Goal: Navigation & Orientation: Understand site structure

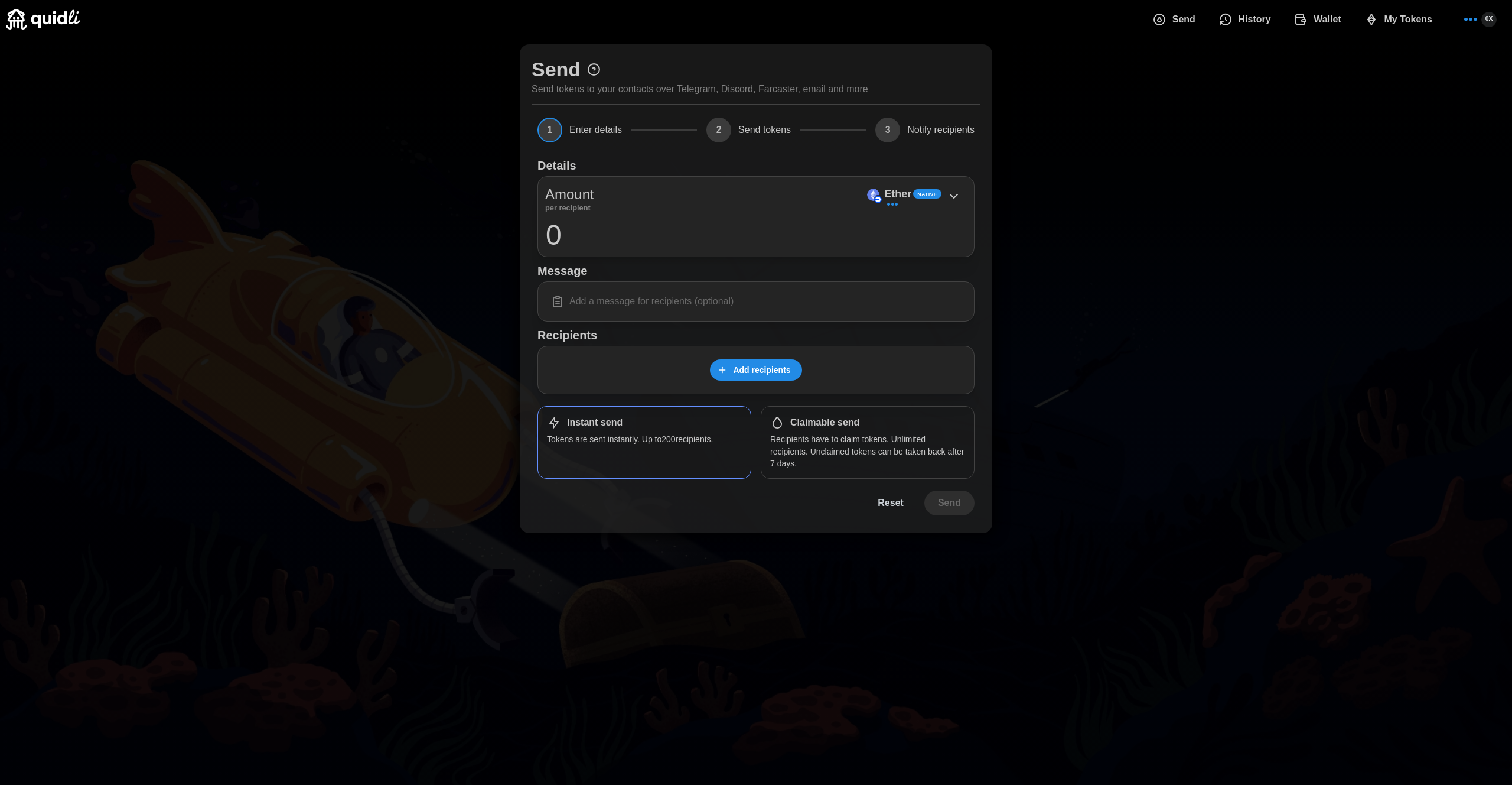
click at [593, 67] on icon at bounding box center [594, 68] width 2 height 2
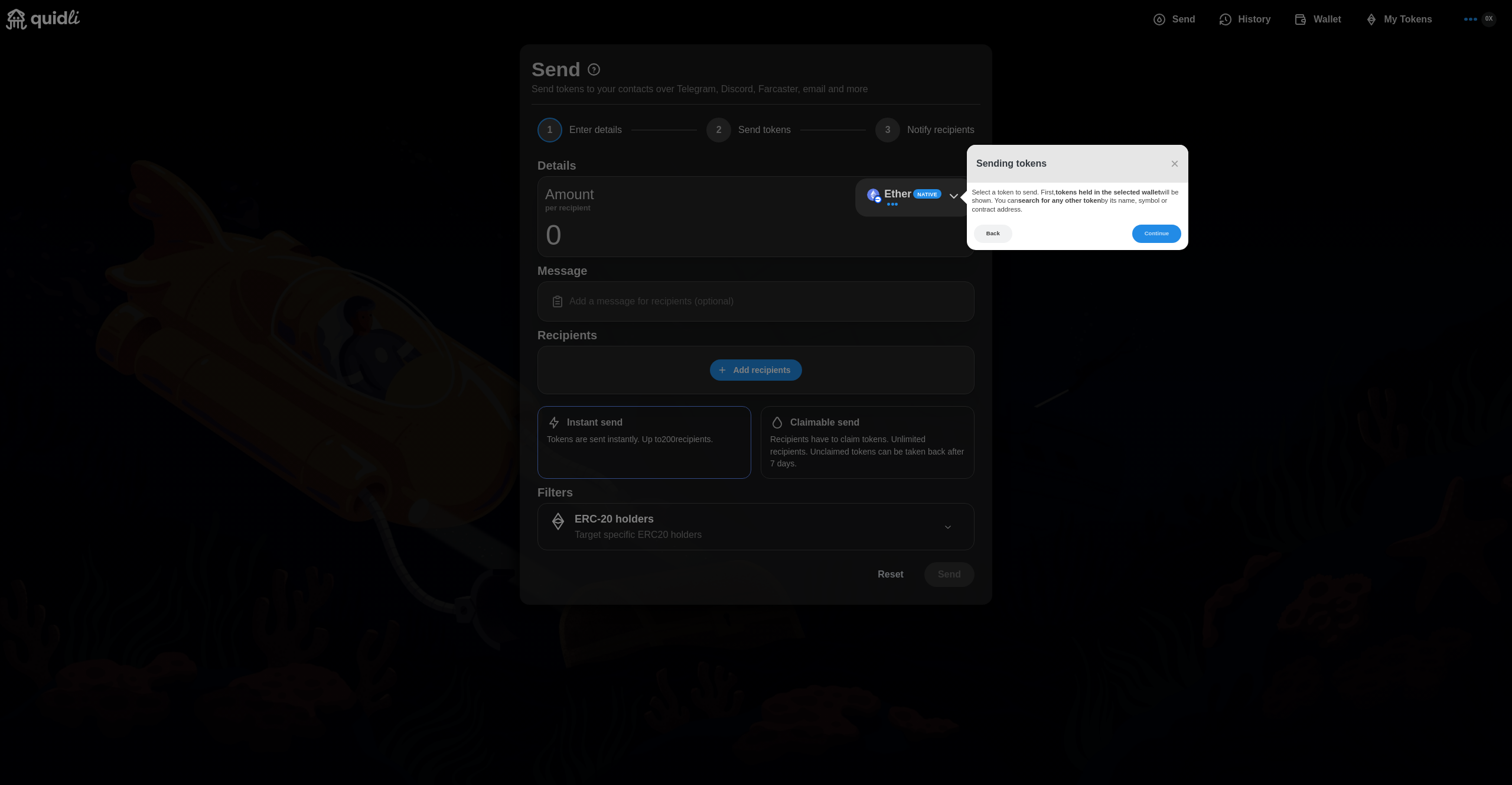
click at [1211, 66] on icon at bounding box center [756, 392] width 1512 height 785
click at [1323, 25] on icon at bounding box center [756, 392] width 1512 height 785
click at [1180, 165] on header "Sending tokens ×" at bounding box center [1077, 163] width 221 height 38
click at [1181, 161] on header "Sending tokens ×" at bounding box center [1077, 163] width 221 height 38
click at [1176, 164] on span "×" at bounding box center [1175, 163] width 8 height 16
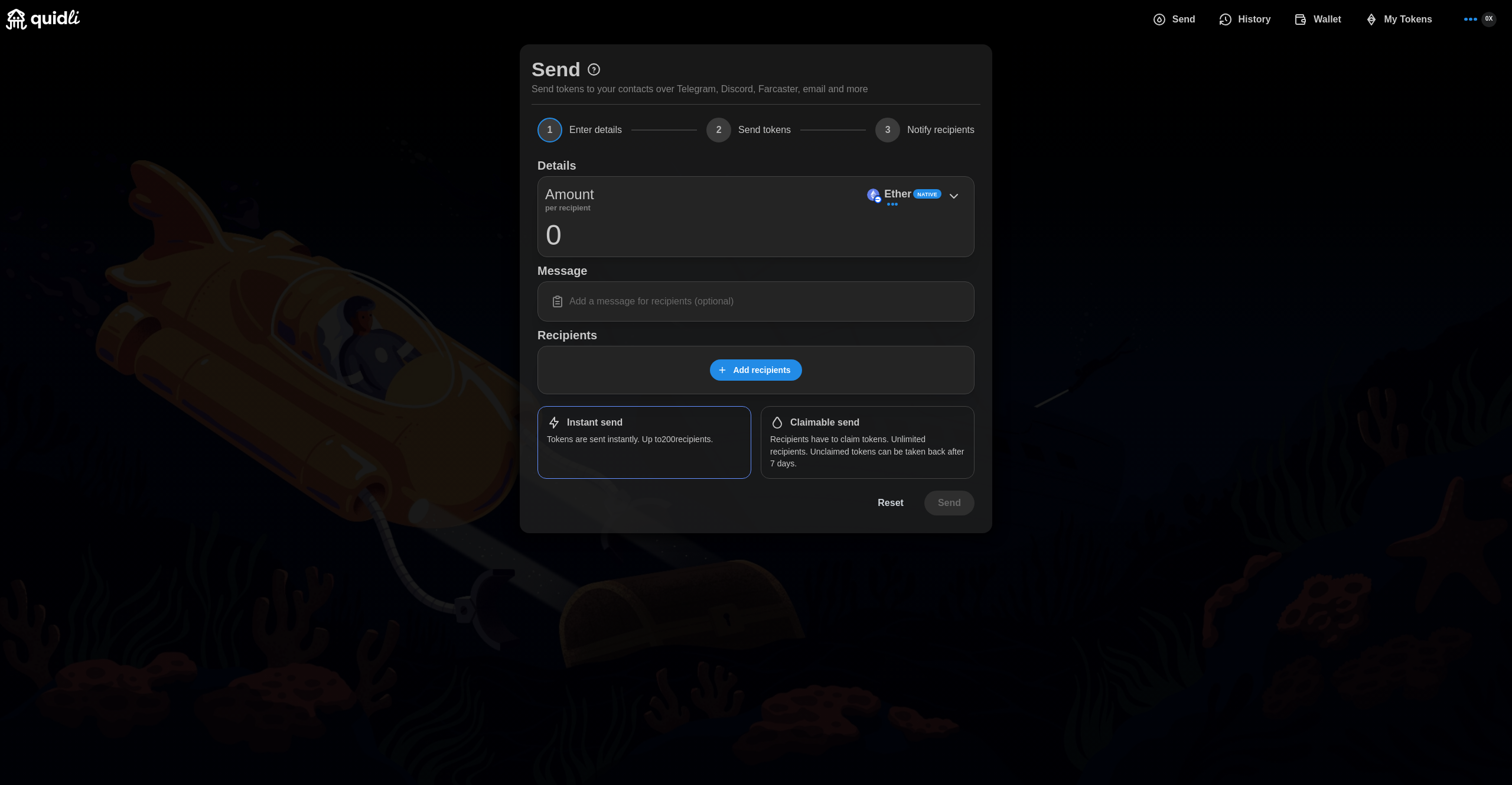
click at [1320, 16] on span "Wallet" at bounding box center [1328, 19] width 28 height 23
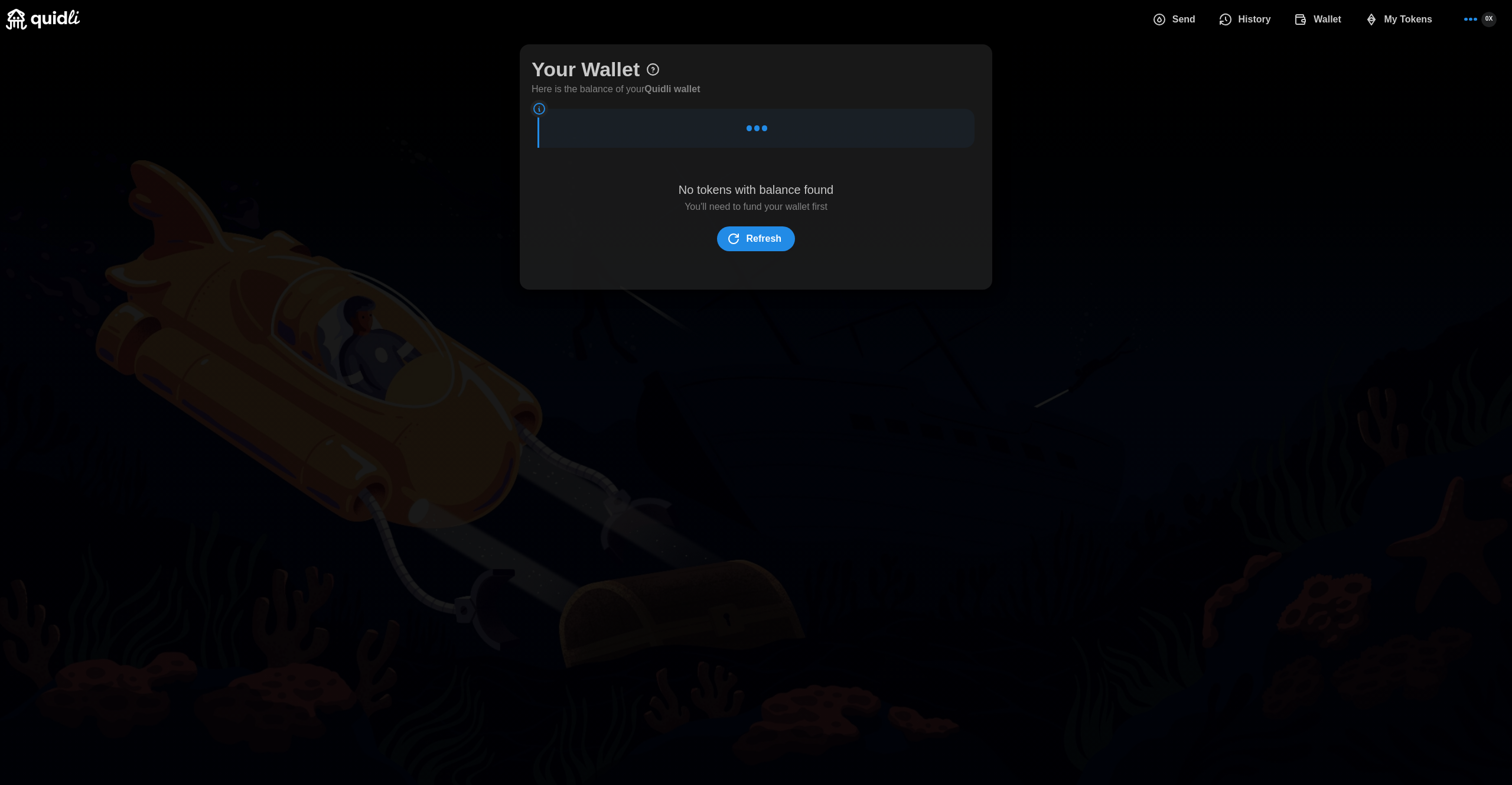
click at [660, 66] on div "Your Wallet Here is the balance of your Quidli wallet" at bounding box center [615, 76] width 168 height 41
click at [659, 69] on icon at bounding box center [653, 69] width 11 height 11
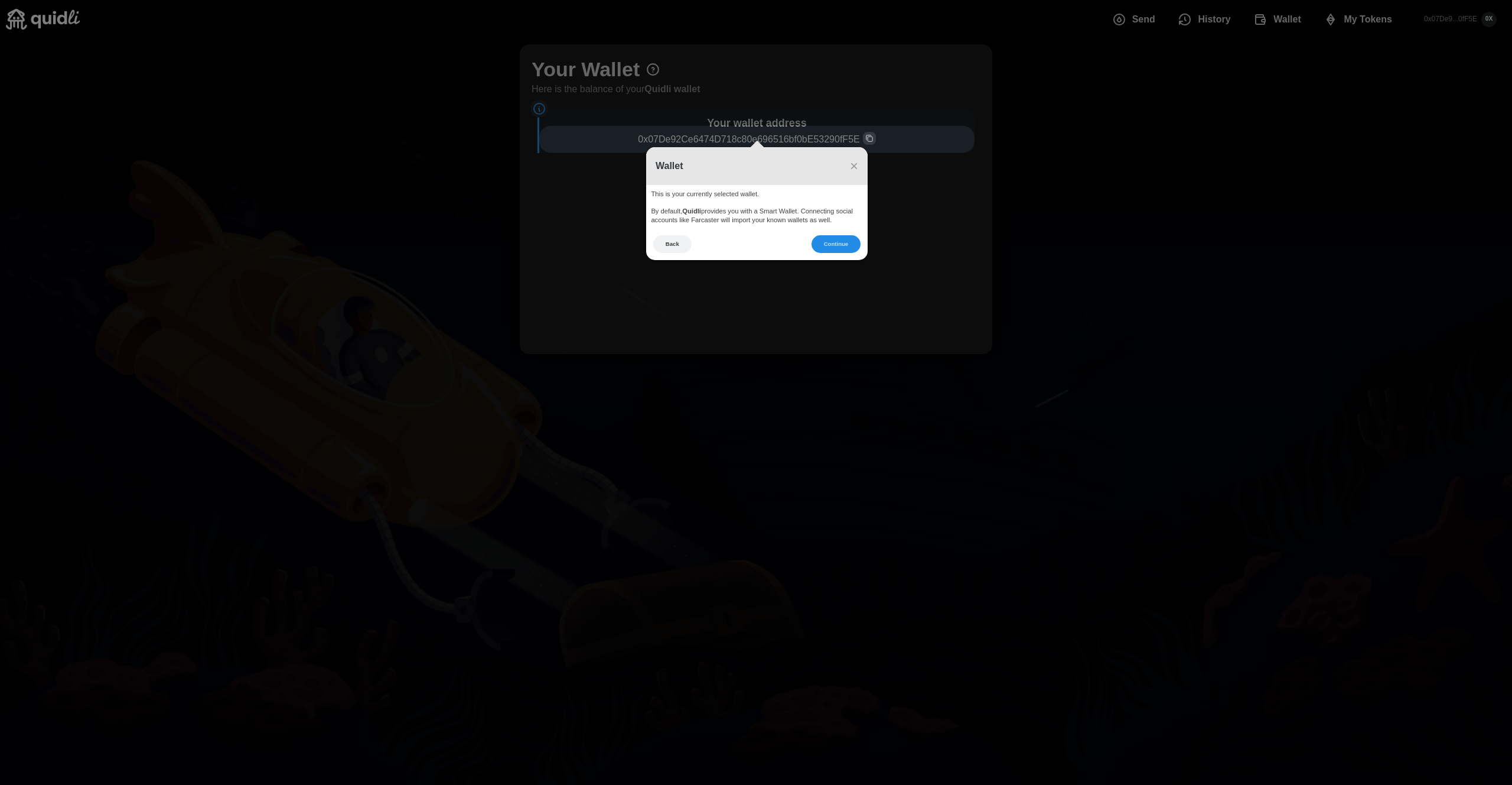
click at [1059, 89] on icon at bounding box center [756, 392] width 1512 height 785
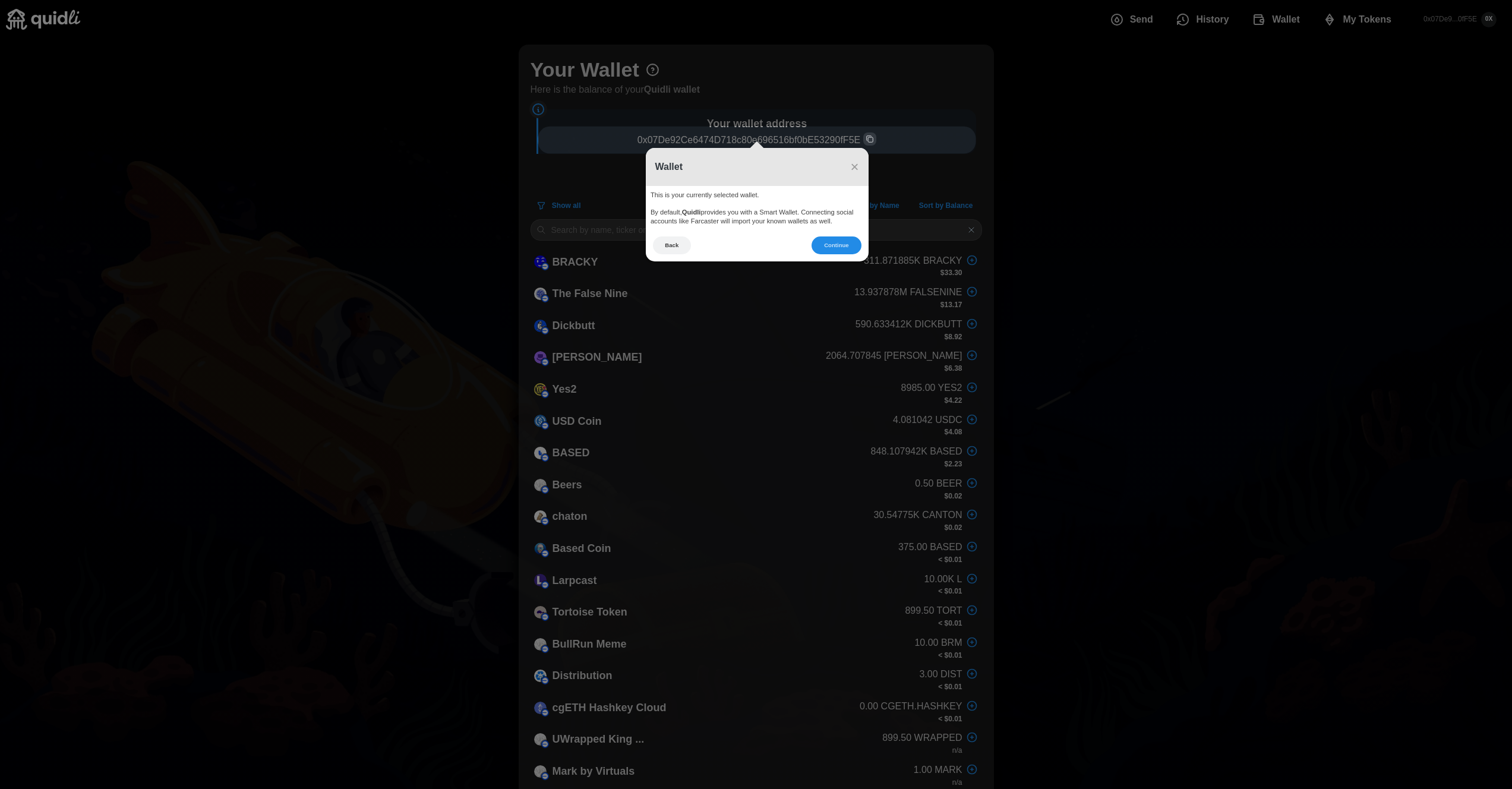
click at [845, 165] on h3 "Wallet" at bounding box center [753, 167] width 196 height 19
click at [865, 169] on header "Wallet ×" at bounding box center [757, 167] width 223 height 38
click at [847, 169] on h3 "Wallet" at bounding box center [753, 167] width 196 height 19
click at [856, 170] on span "×" at bounding box center [854, 166] width 8 height 16
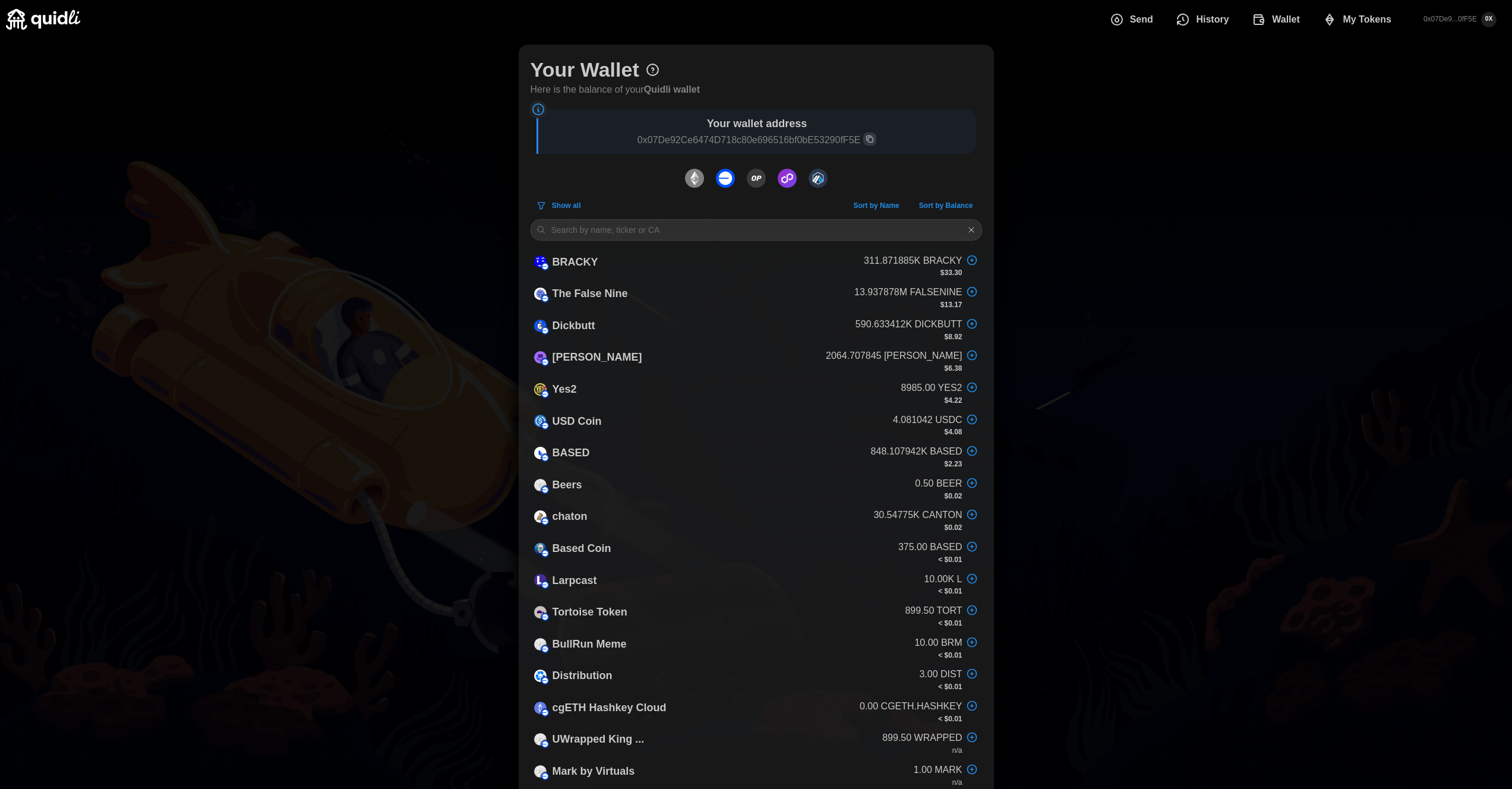
click at [1370, 24] on span "My Tokens" at bounding box center [1367, 19] width 48 height 24
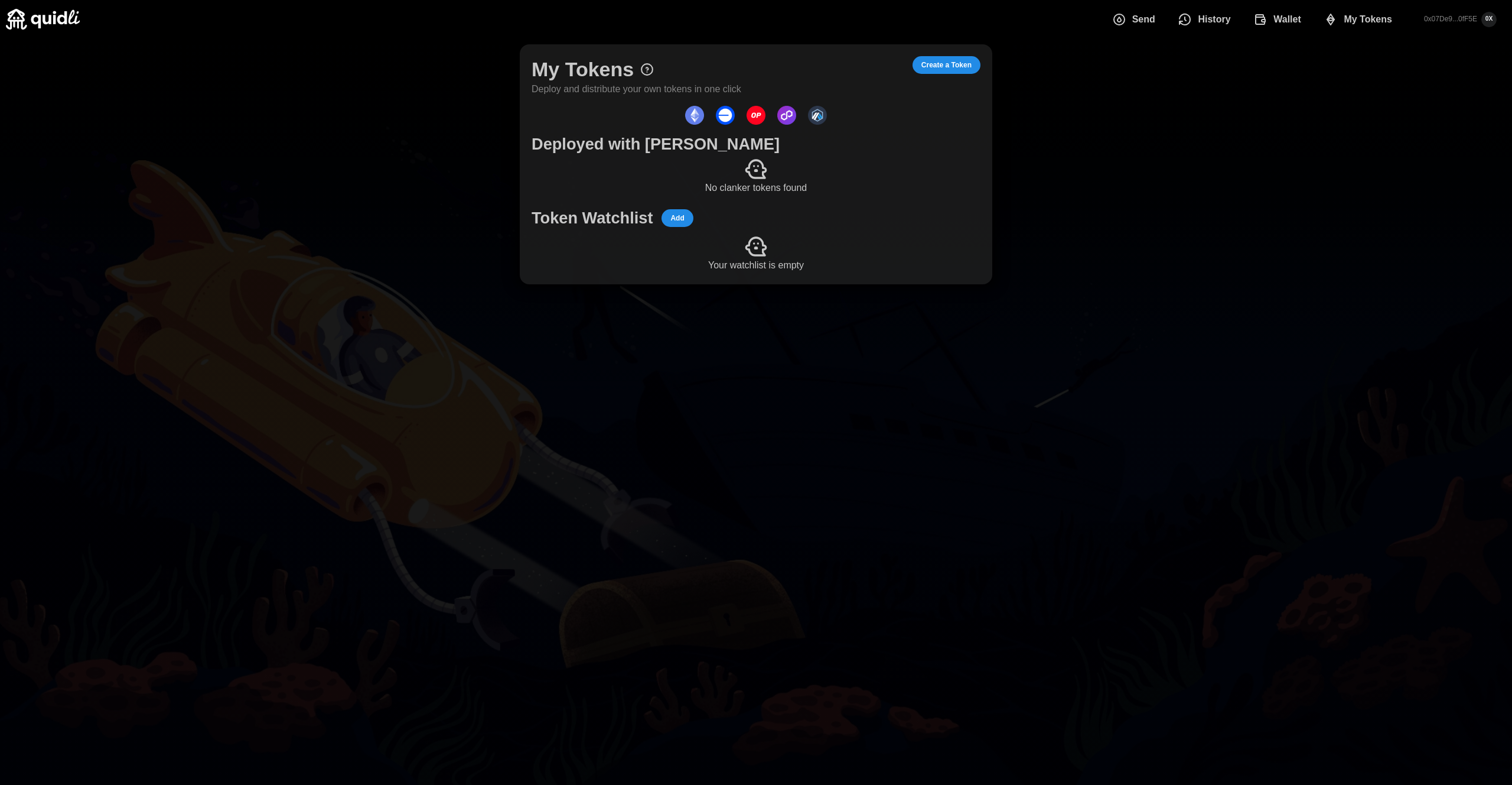
click at [648, 68] on icon at bounding box center [646, 69] width 14 height 14
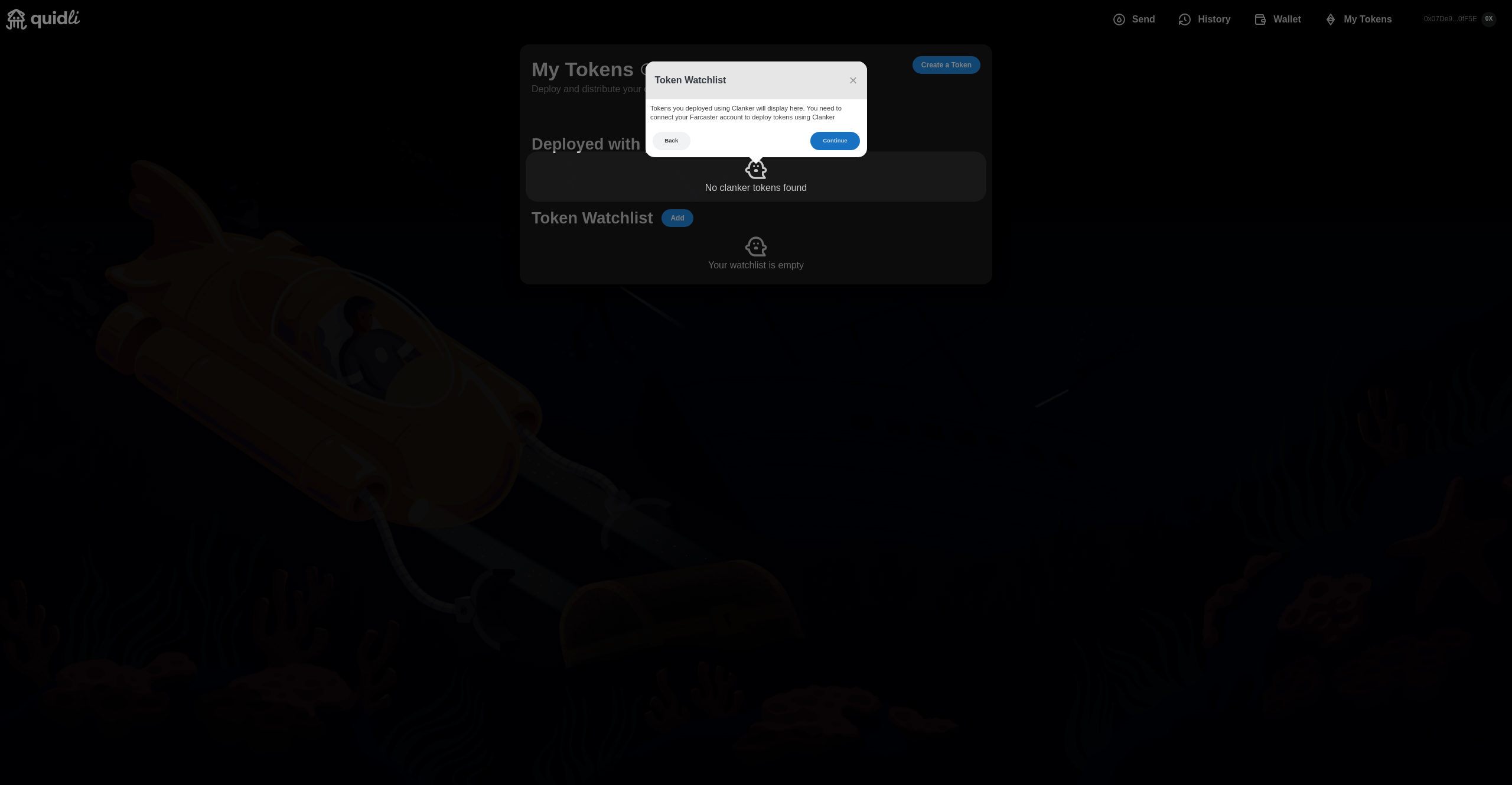
click at [851, 142] on button "Continue" at bounding box center [835, 141] width 49 height 19
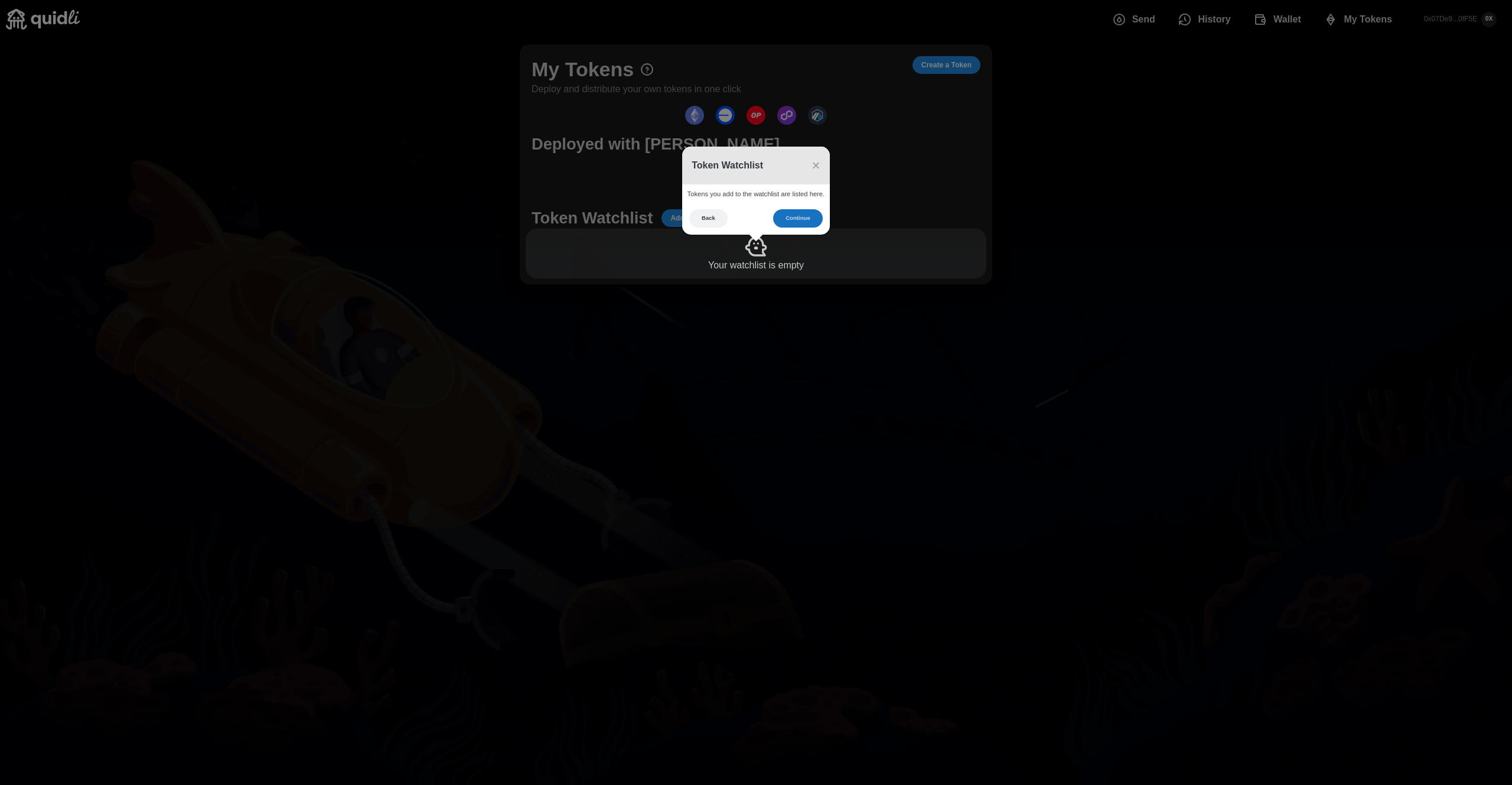
click at [804, 217] on button "Continue" at bounding box center [798, 218] width 49 height 19
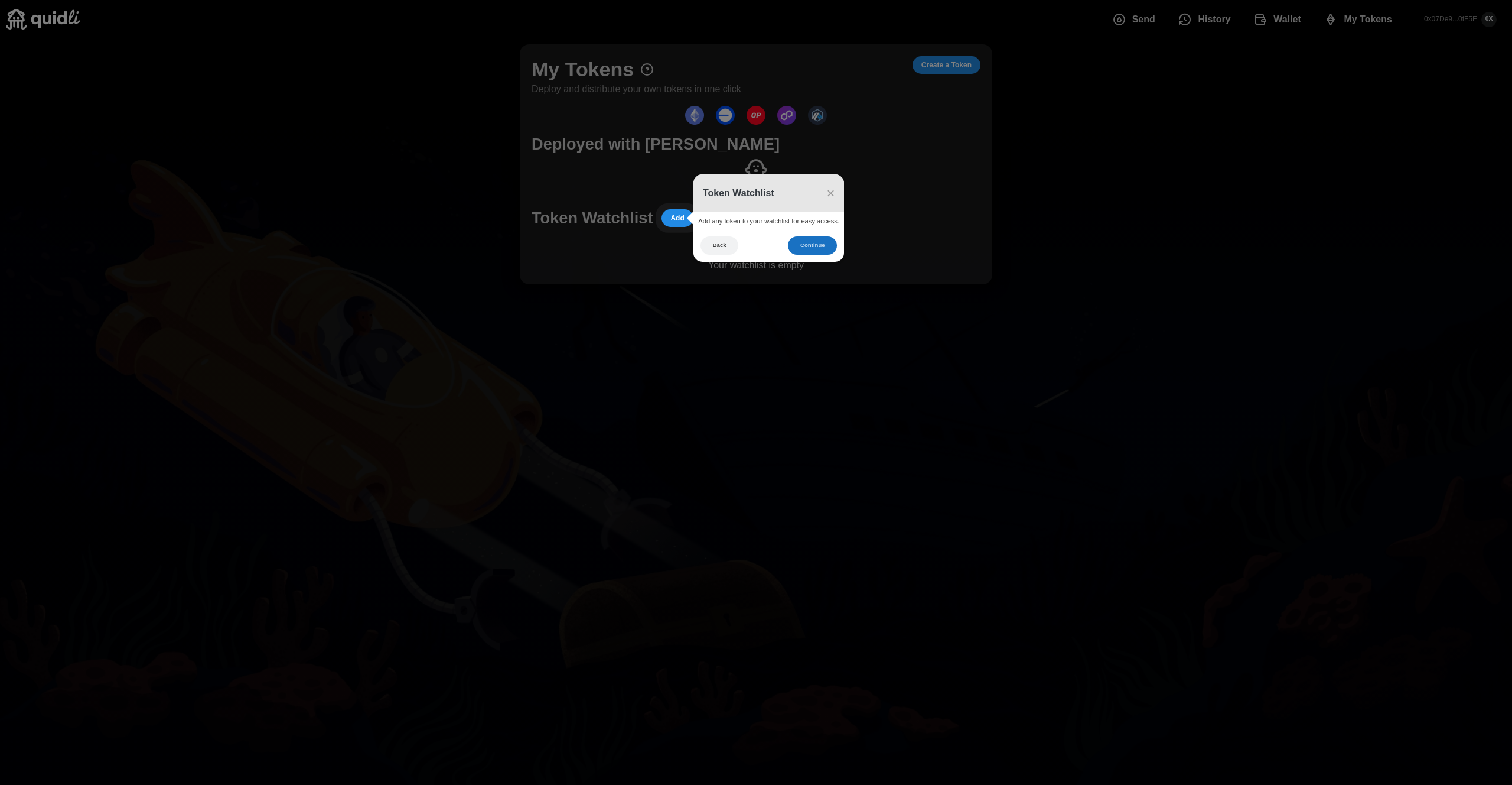
click at [802, 245] on button "Continue" at bounding box center [812, 246] width 49 height 19
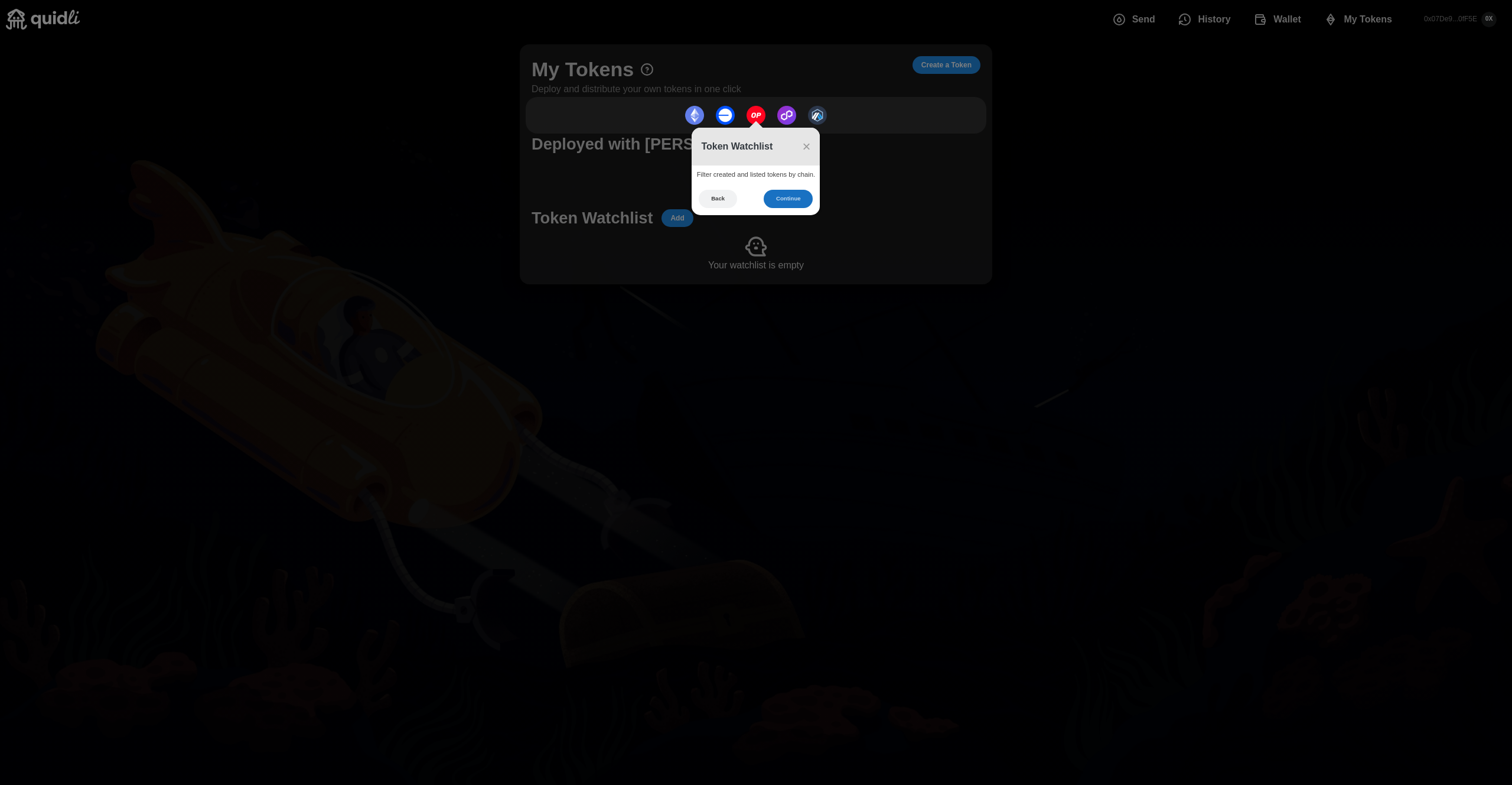
click at [788, 191] on button "Continue" at bounding box center [788, 199] width 49 height 19
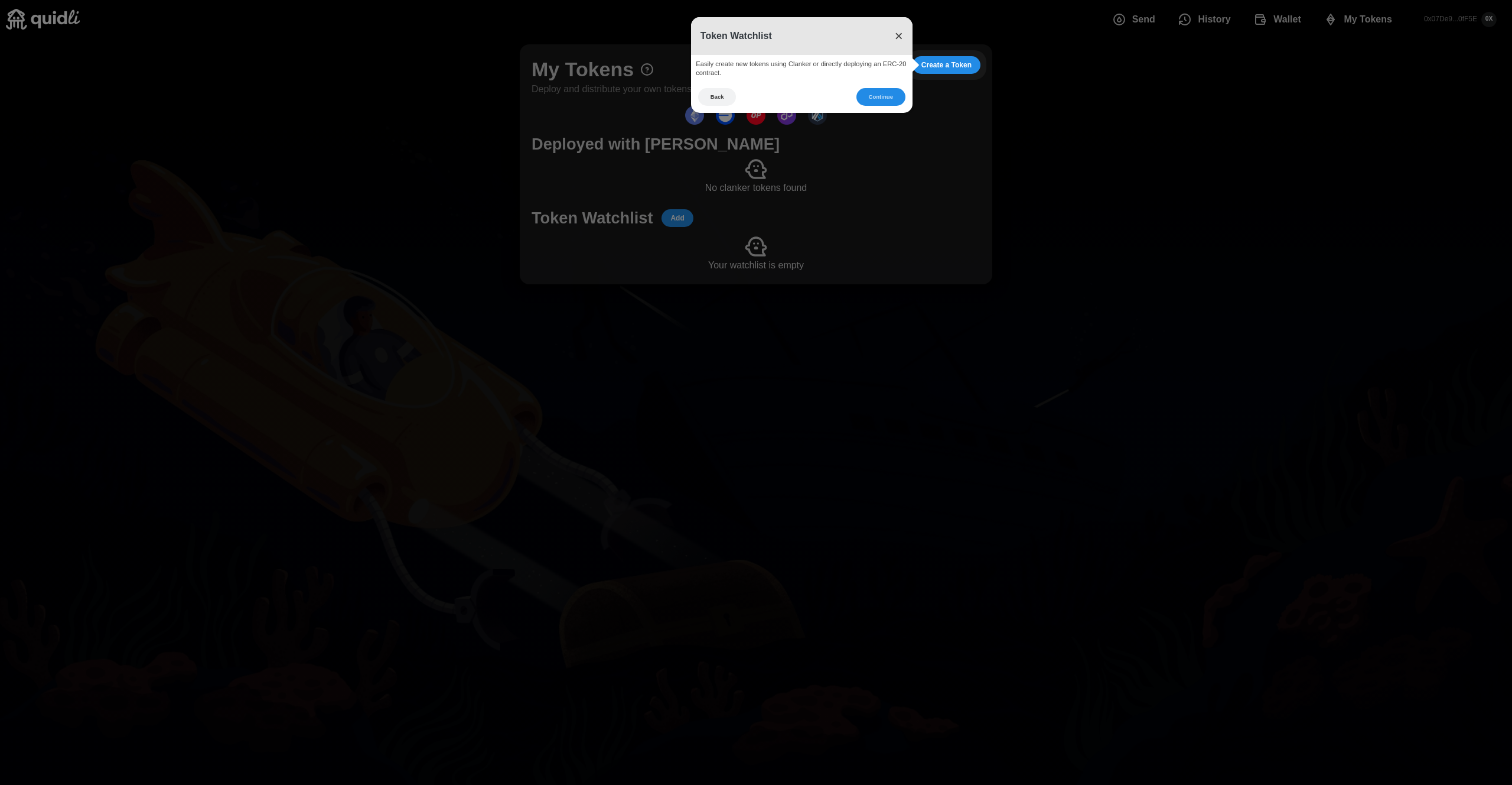
click at [896, 43] on span "×" at bounding box center [899, 35] width 8 height 16
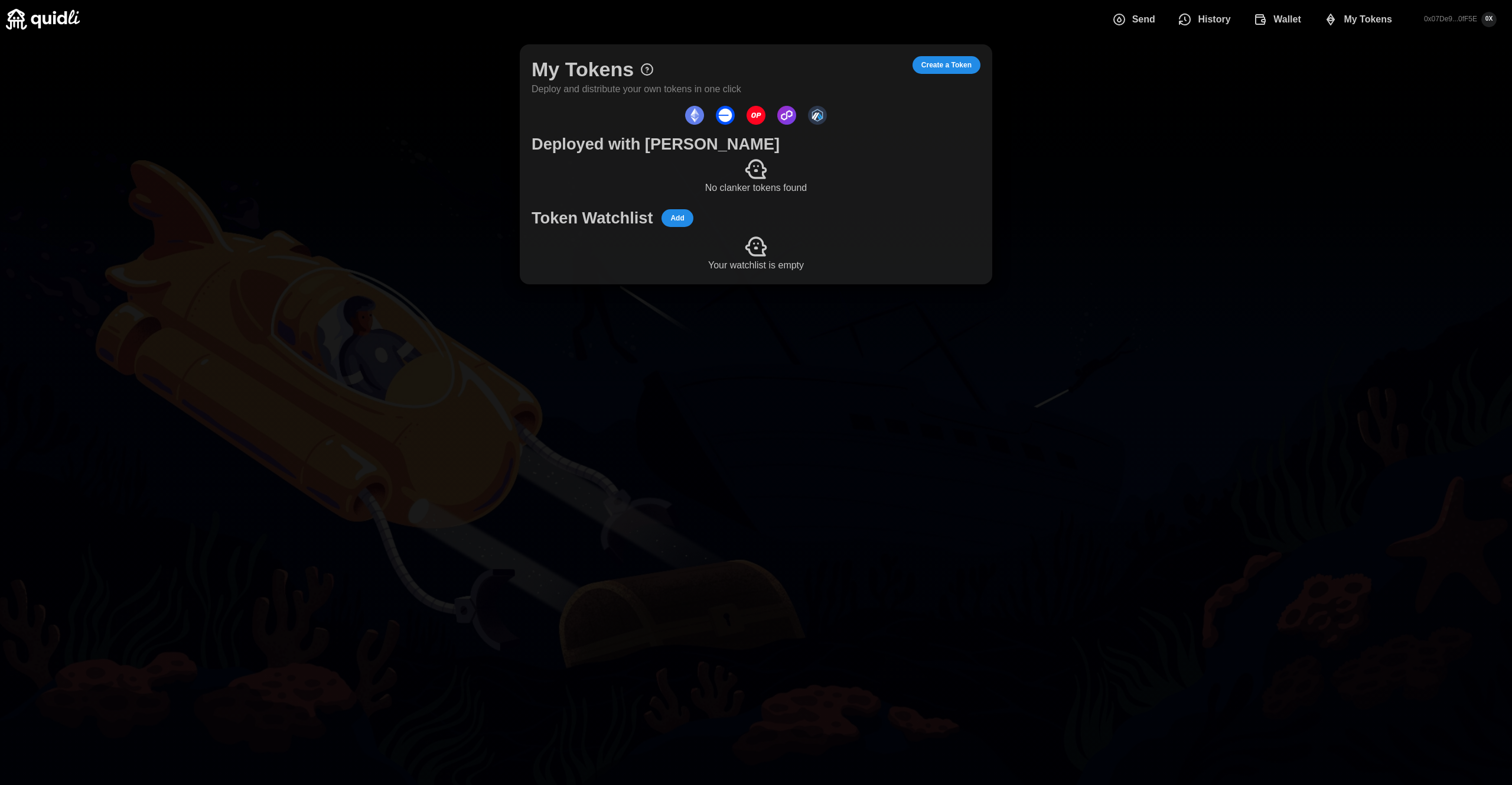
click at [1138, 25] on span "Send" at bounding box center [1144, 19] width 23 height 23
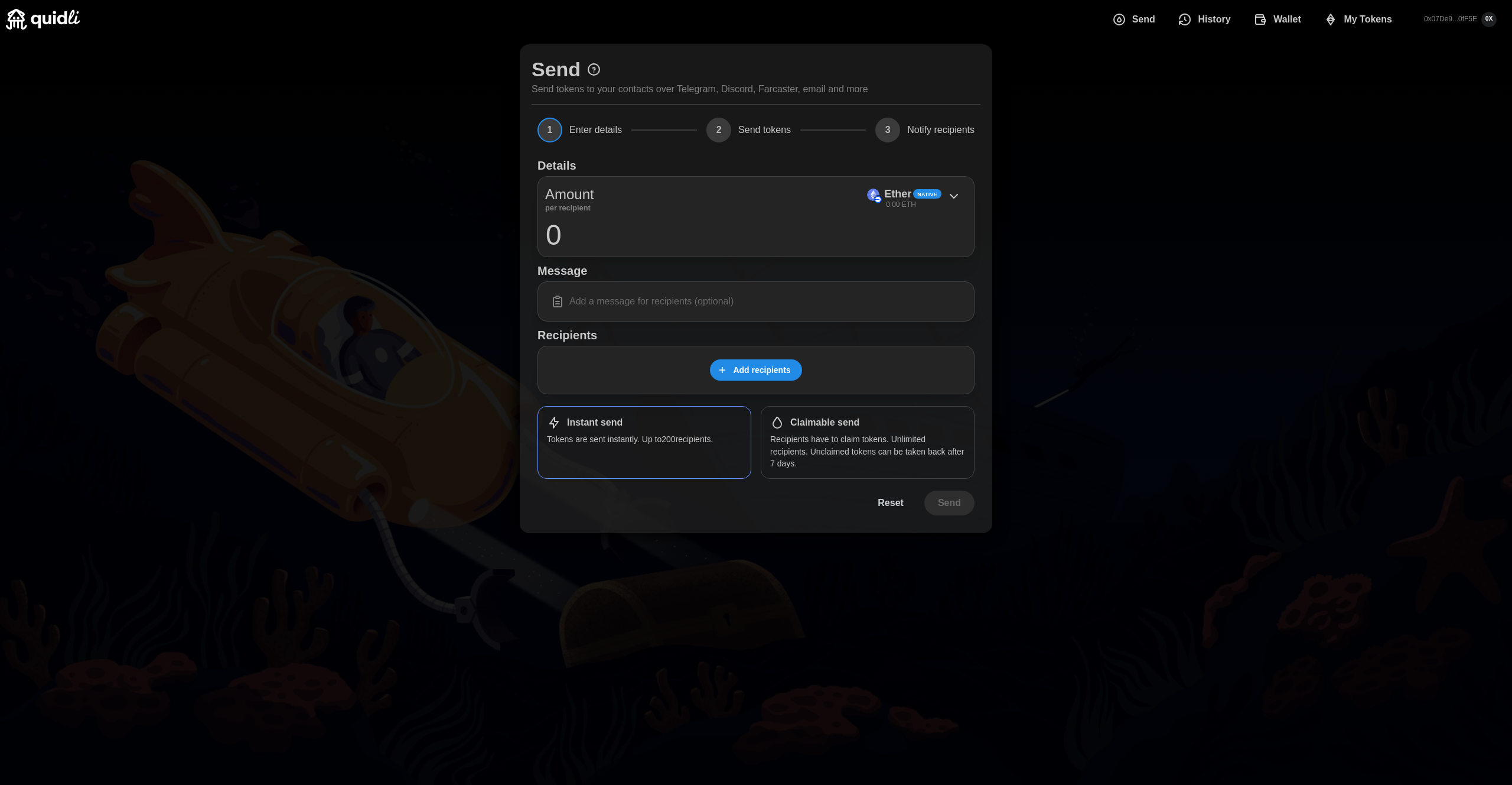
click at [591, 69] on icon at bounding box center [593, 69] width 14 height 14
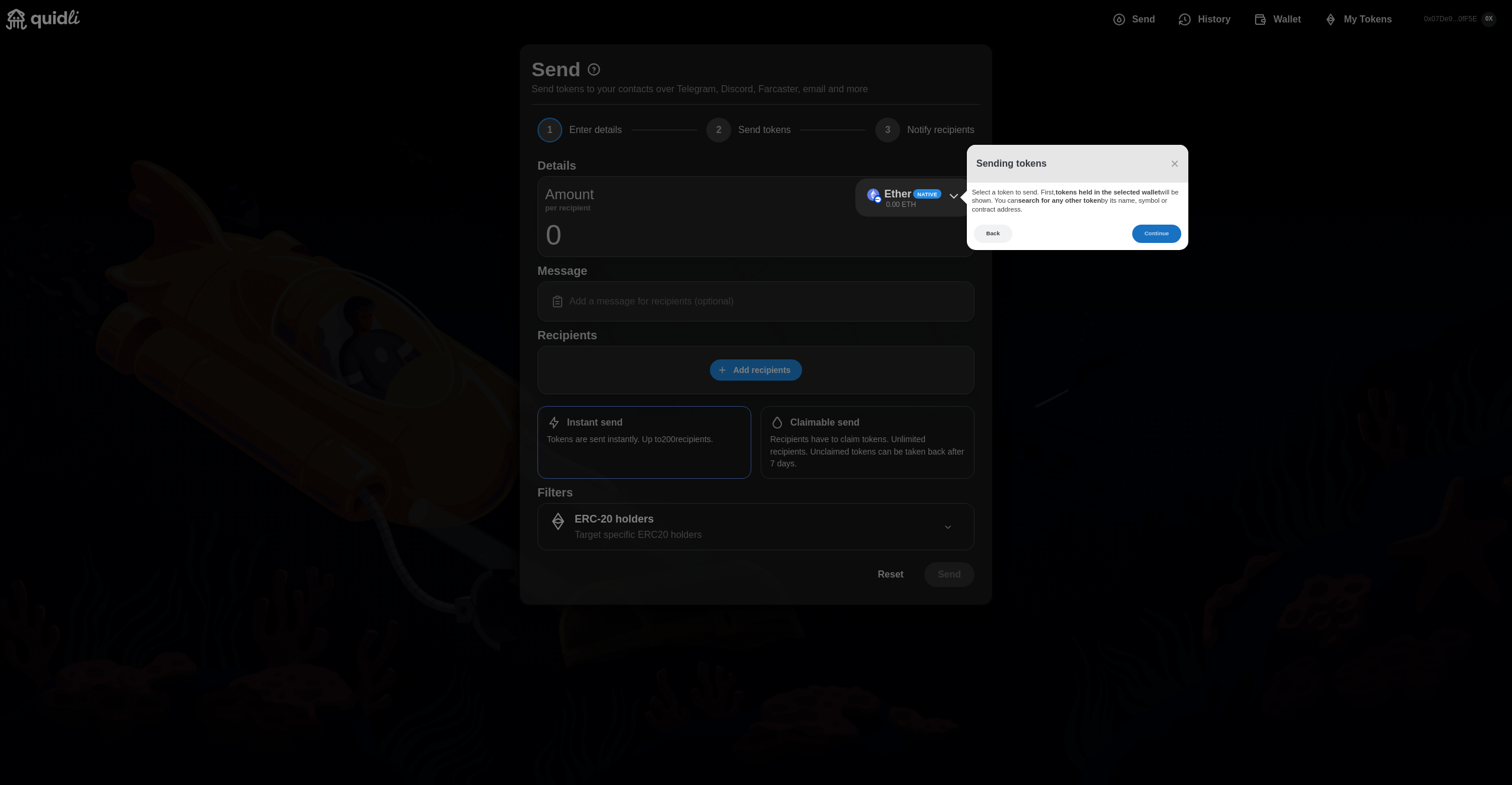
click at [1161, 233] on button "Continue" at bounding box center [1157, 233] width 49 height 19
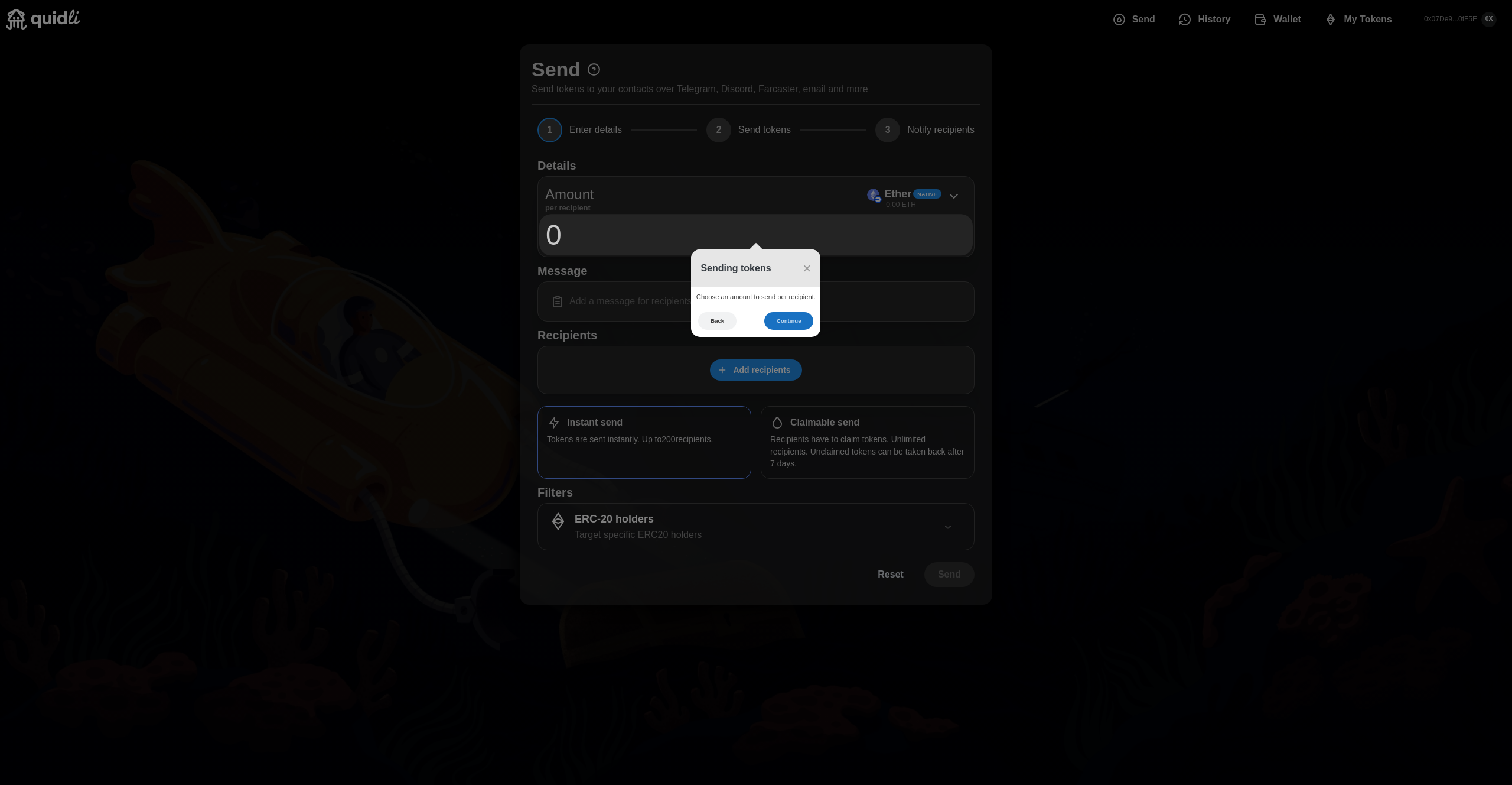
click at [791, 323] on button "Continue" at bounding box center [789, 321] width 49 height 19
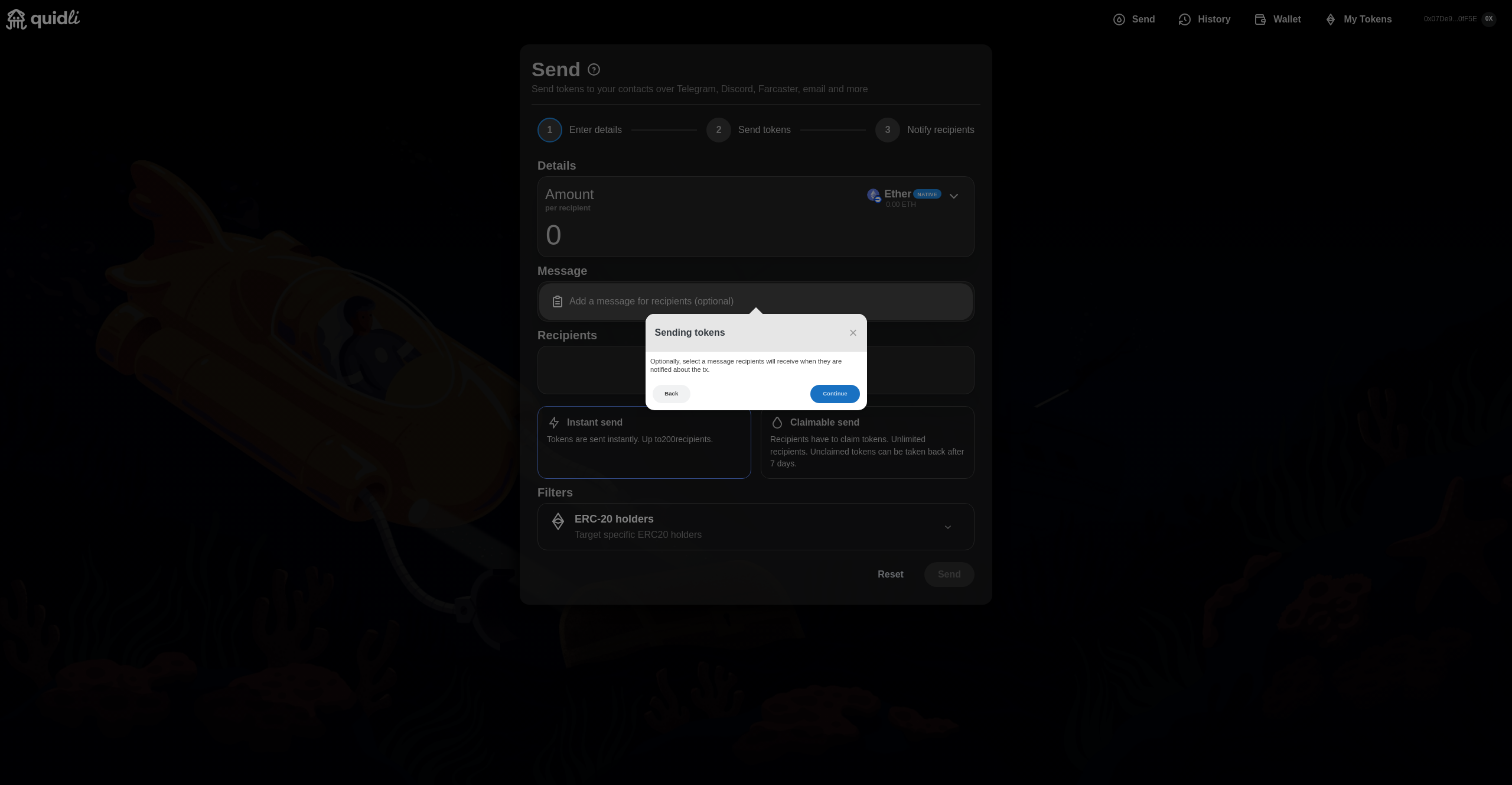
click at [843, 390] on button "Continue" at bounding box center [835, 394] width 49 height 19
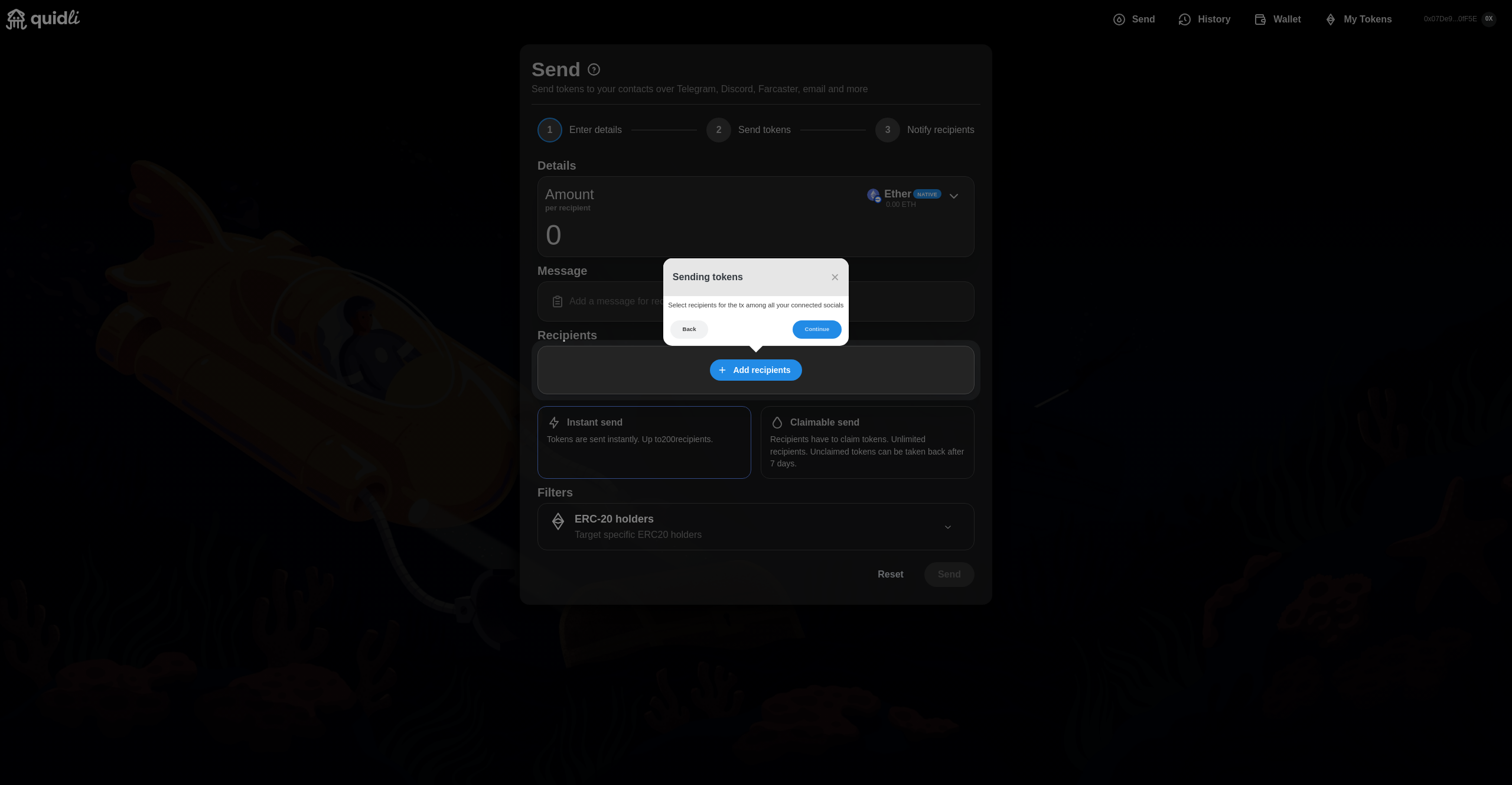
click at [1245, 23] on icon at bounding box center [756, 392] width 1512 height 785
click at [822, 321] on button "Continue" at bounding box center [817, 330] width 49 height 19
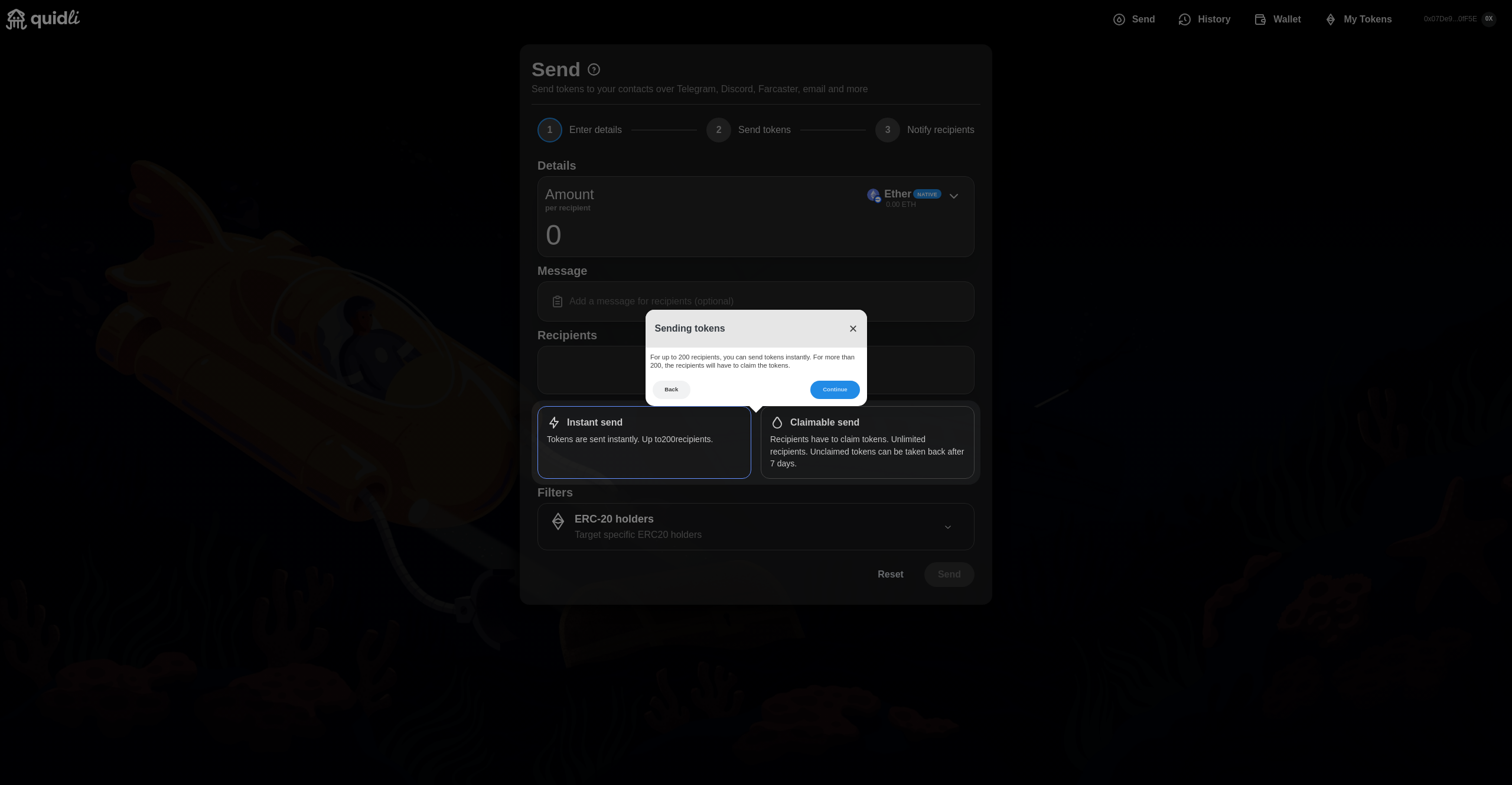
click at [851, 329] on span "×" at bounding box center [853, 328] width 8 height 16
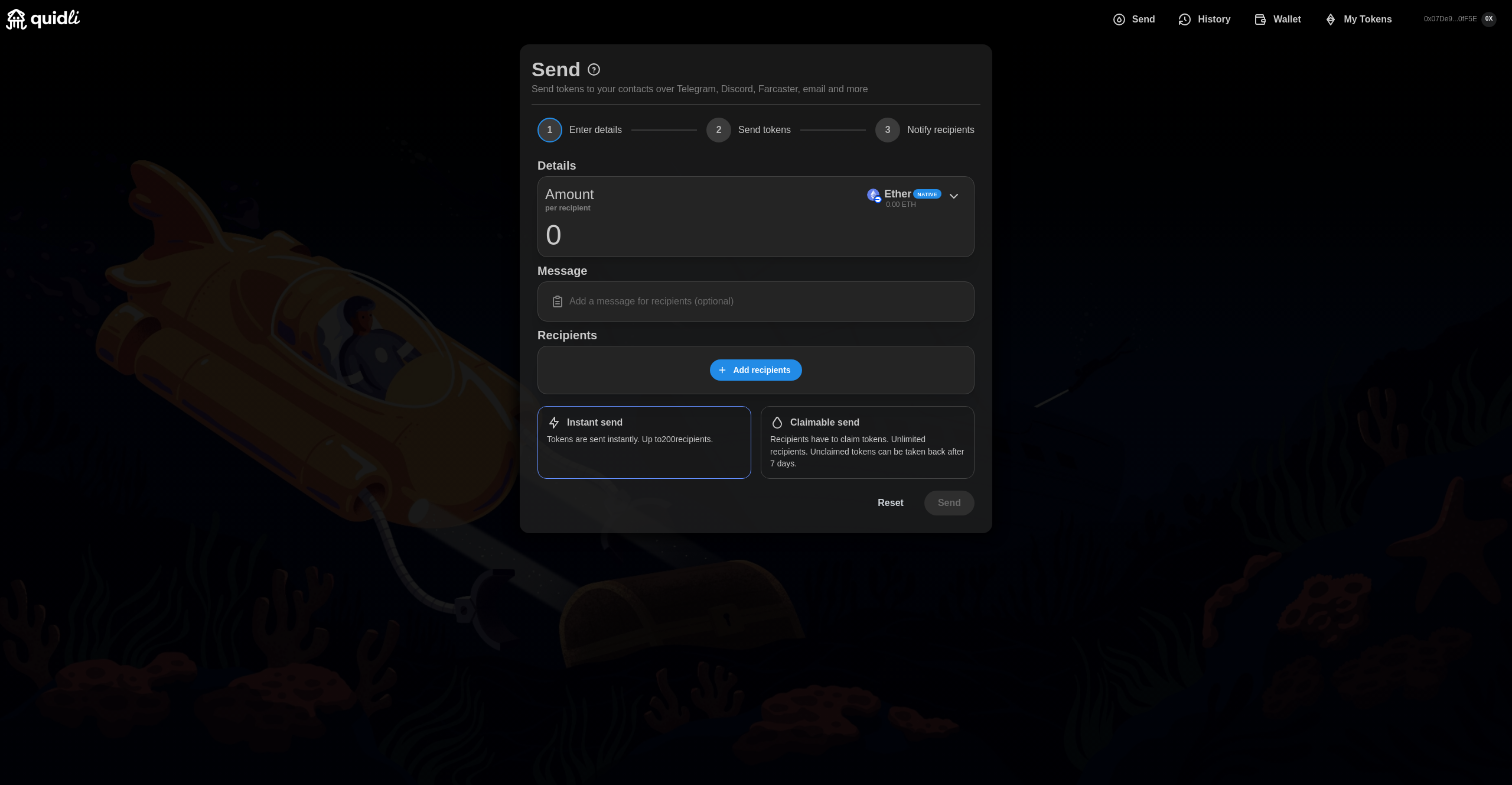
click at [1286, 17] on span "Wallet" at bounding box center [1287, 19] width 28 height 23
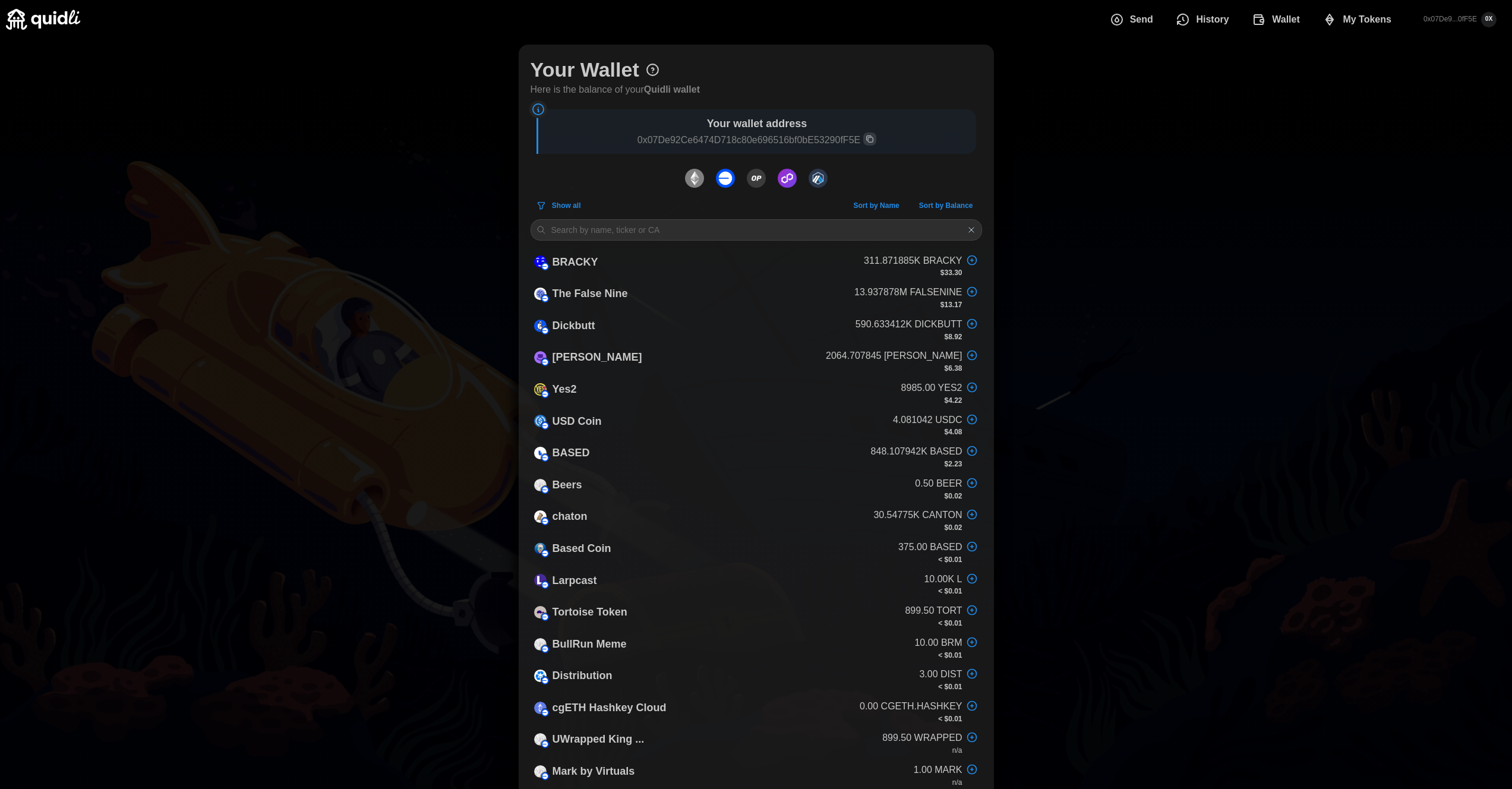
click at [656, 73] on icon at bounding box center [653, 70] width 11 height 11
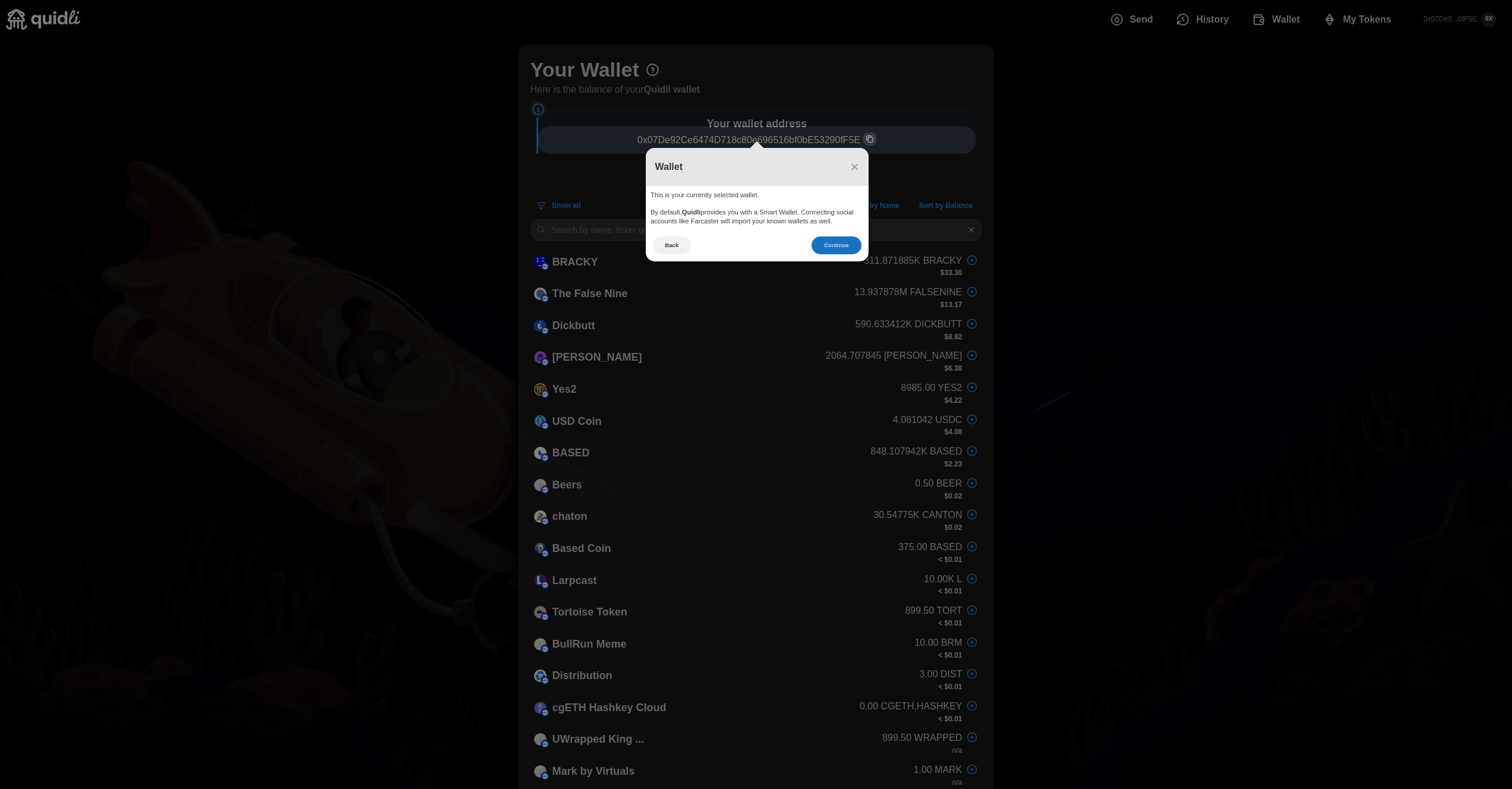
click at [824, 250] on button "Continue" at bounding box center [836, 245] width 49 height 19
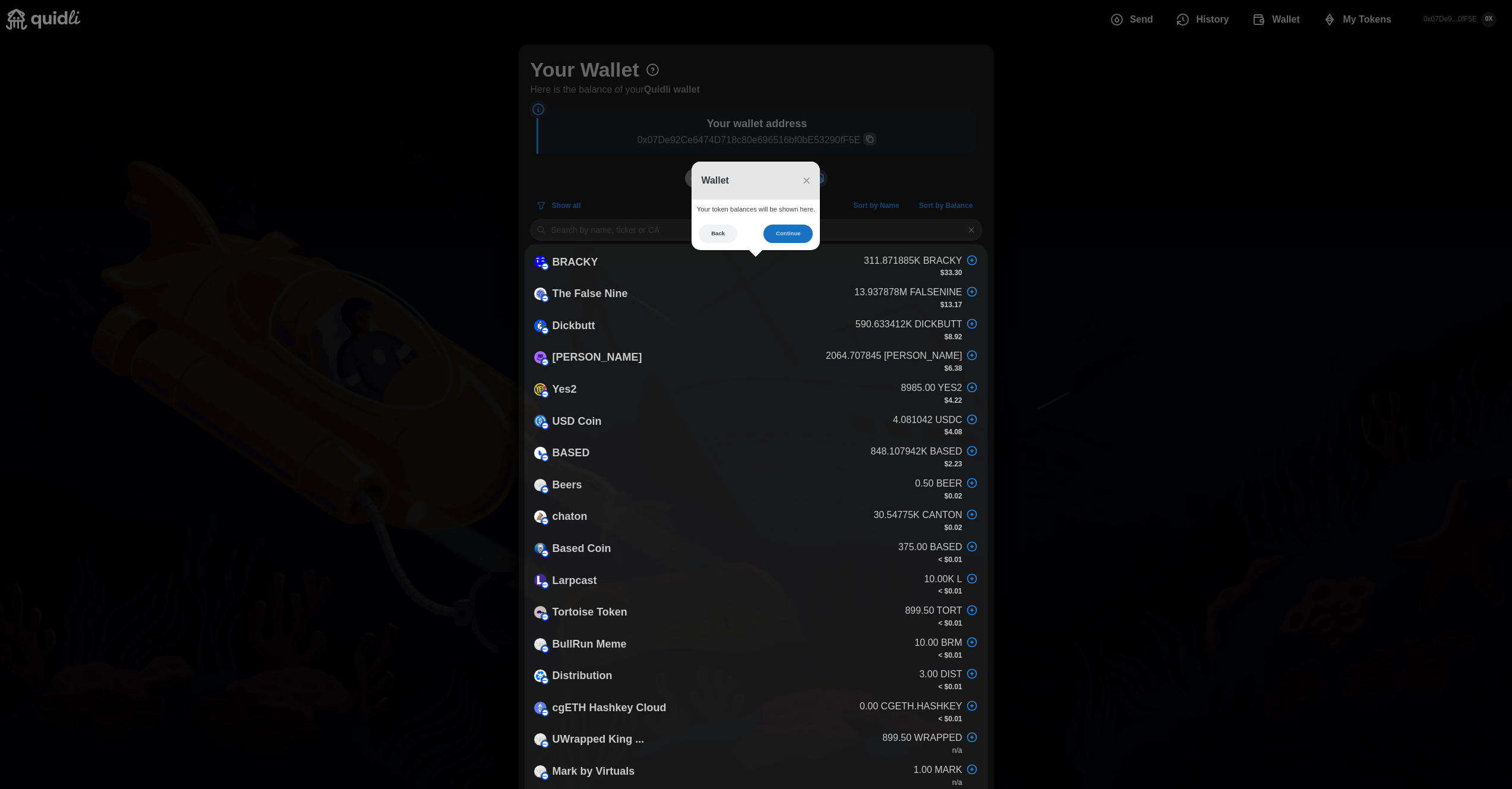
click at [781, 232] on button "Continue" at bounding box center [788, 234] width 49 height 19
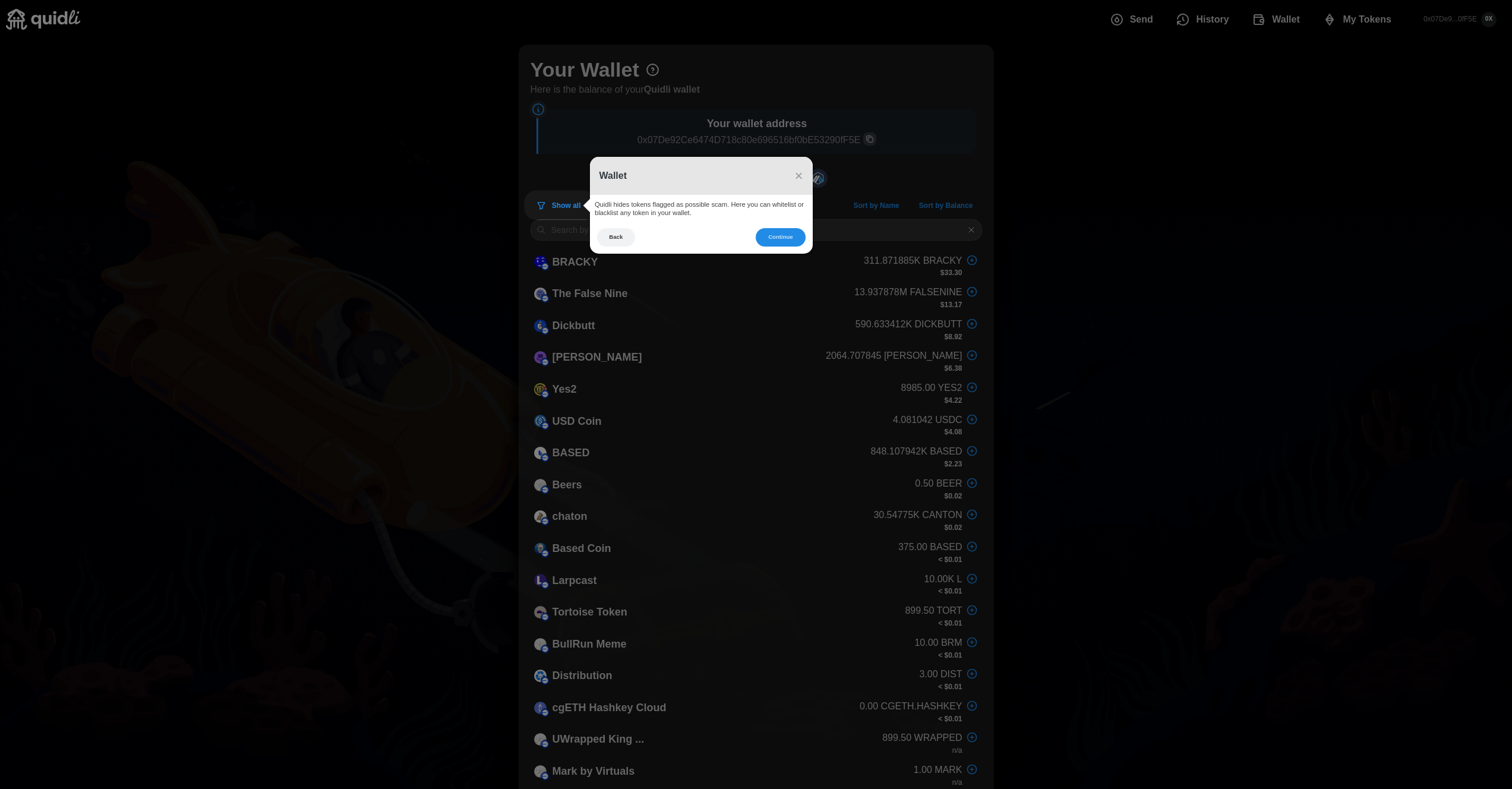
drag, startPoint x: 774, startPoint y: 235, endPoint x: 721, endPoint y: 214, distance: 57.0
click at [721, 214] on div "Wallet × Quidli hides tokens flagged as possible scam. Here you can whitelist o…" at bounding box center [701, 205] width 223 height 97
click at [791, 238] on button "Continue" at bounding box center [780, 237] width 49 height 19
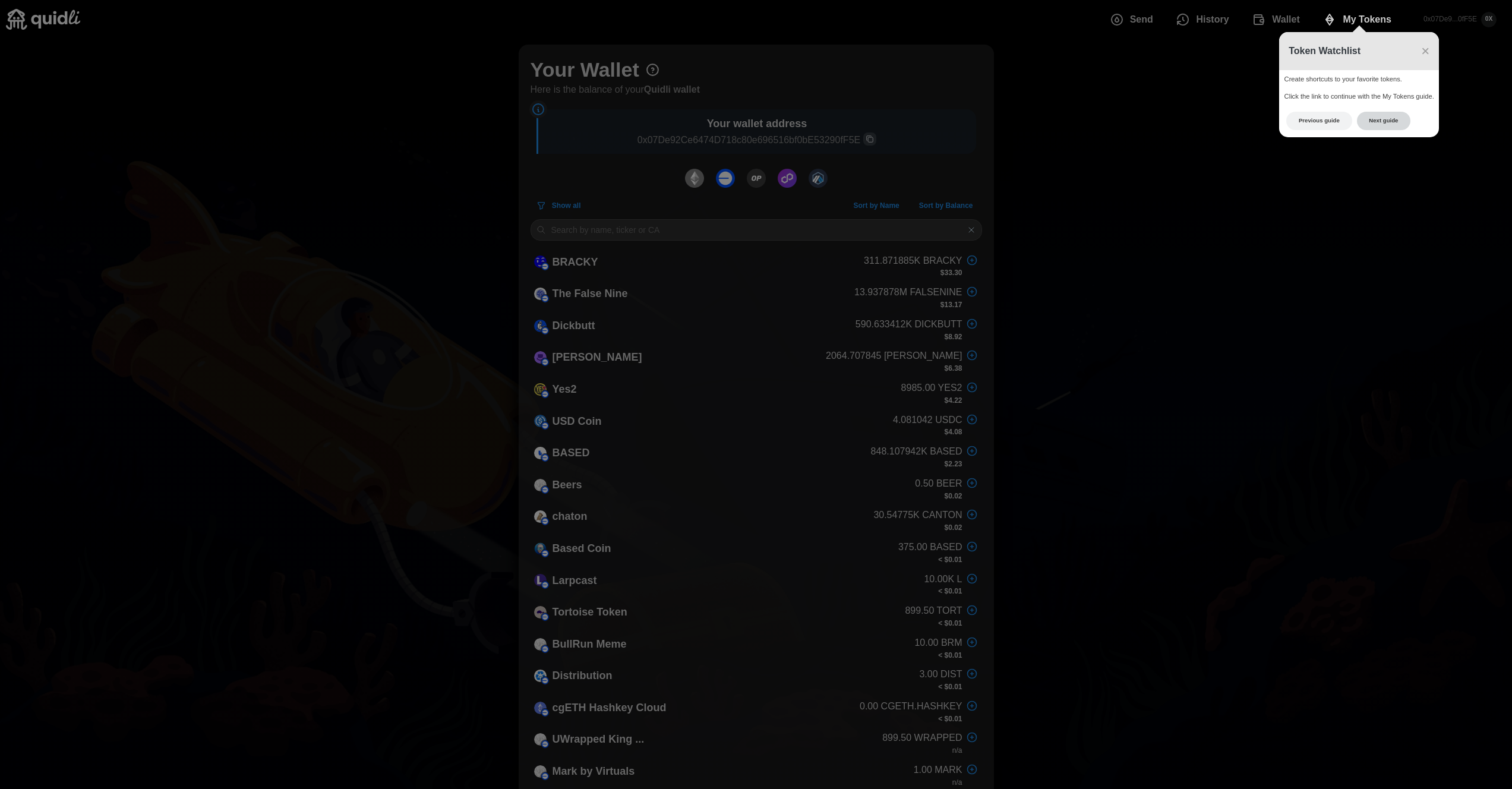
click at [1370, 120] on button "Next guide" at bounding box center [1384, 121] width 54 height 19
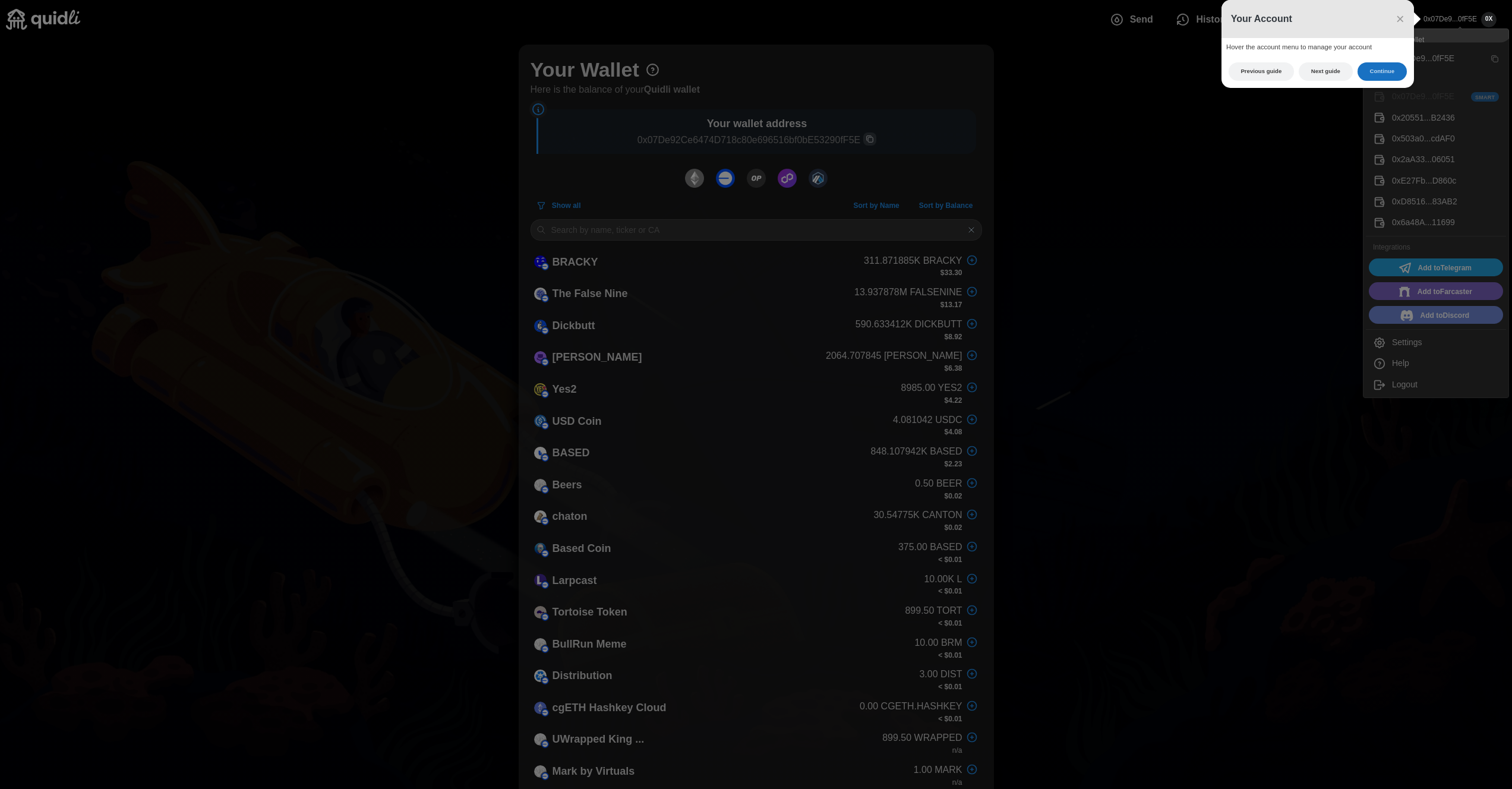
click at [1386, 75] on button "Continue" at bounding box center [1382, 71] width 49 height 19
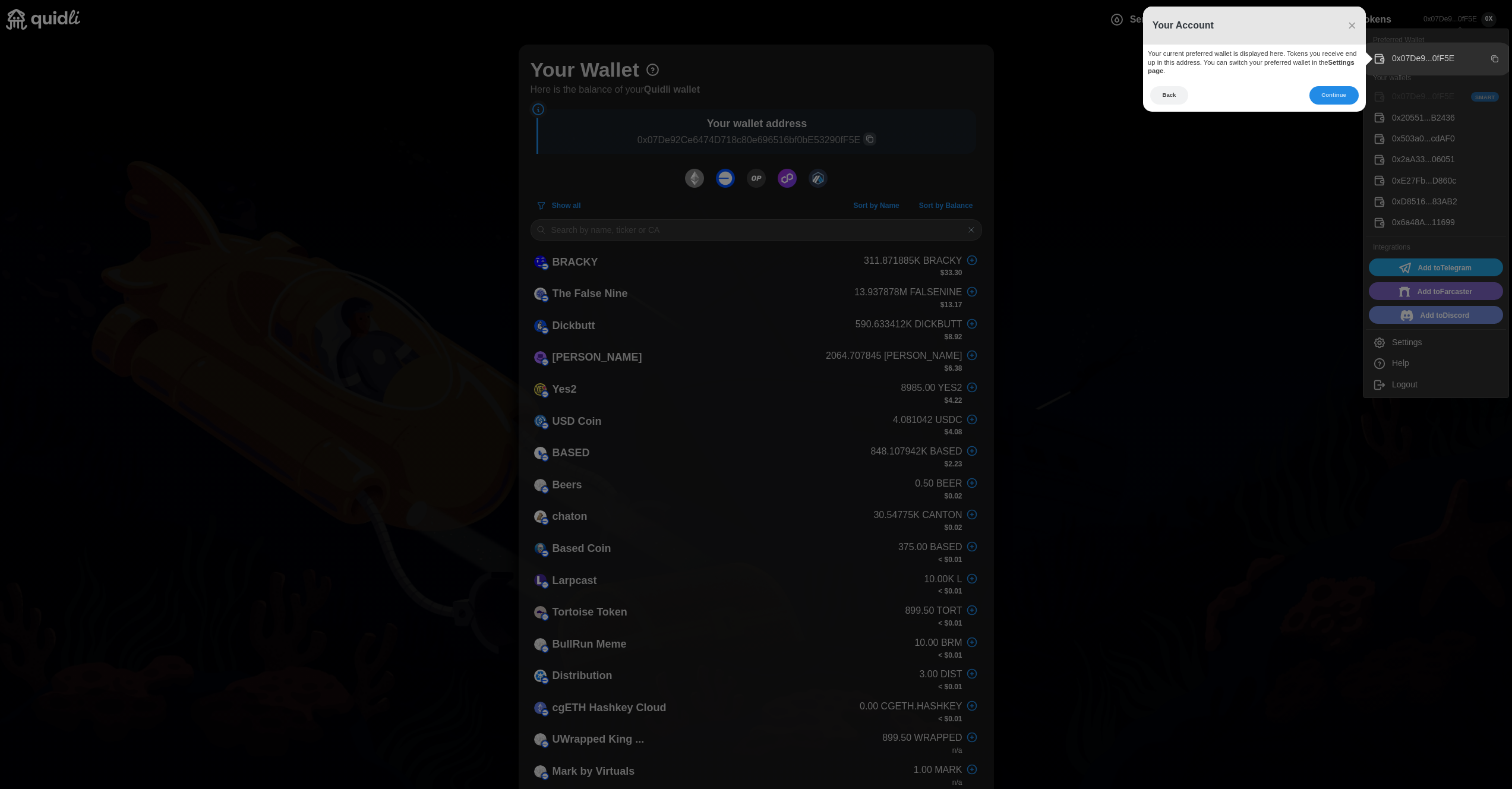
click at [1331, 104] on footer "Back Continue" at bounding box center [1255, 99] width 223 height 26
click at [1334, 95] on button "Continue" at bounding box center [1334, 95] width 49 height 19
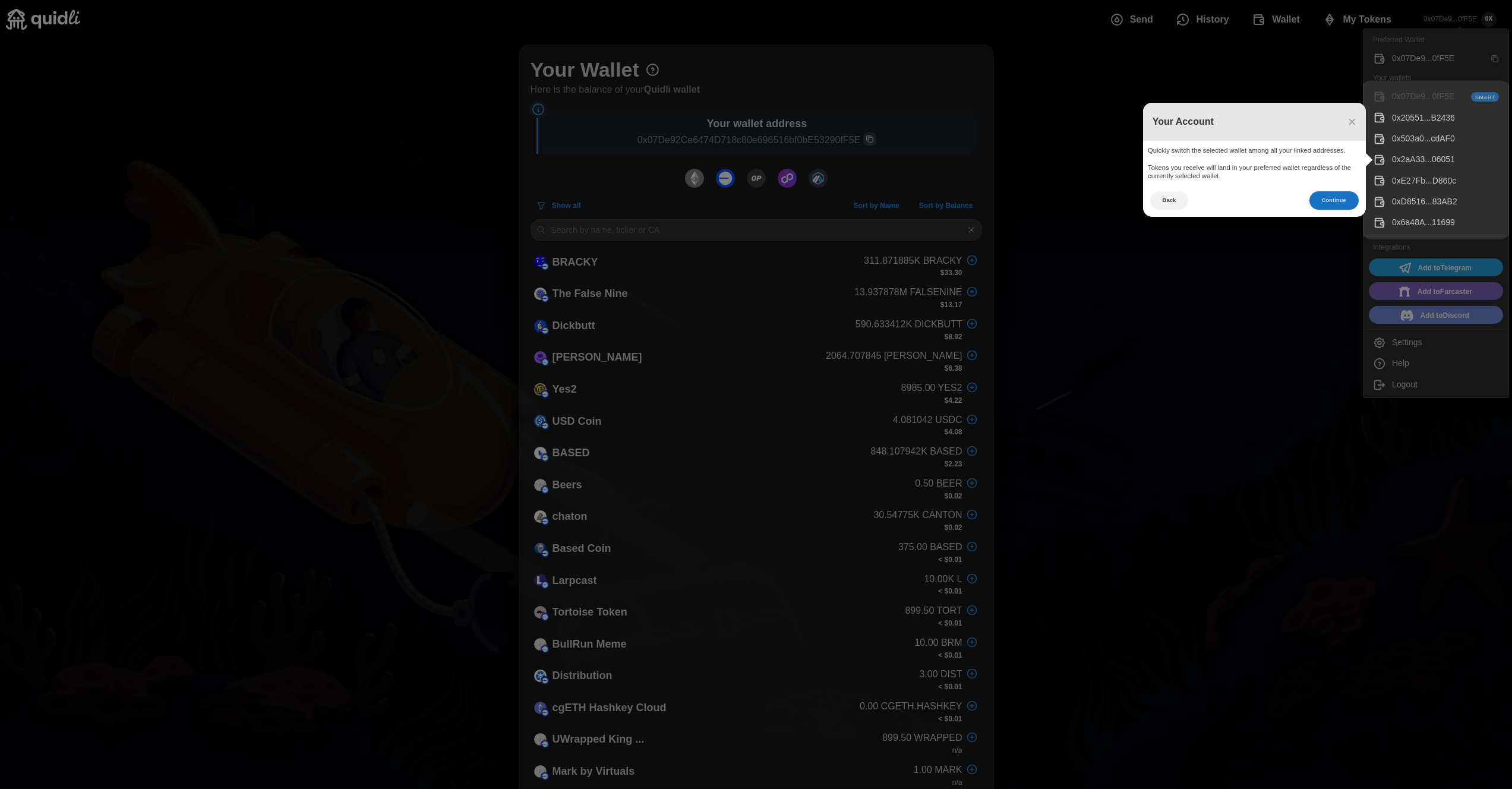
click at [1327, 196] on button "Continue" at bounding box center [1334, 201] width 49 height 19
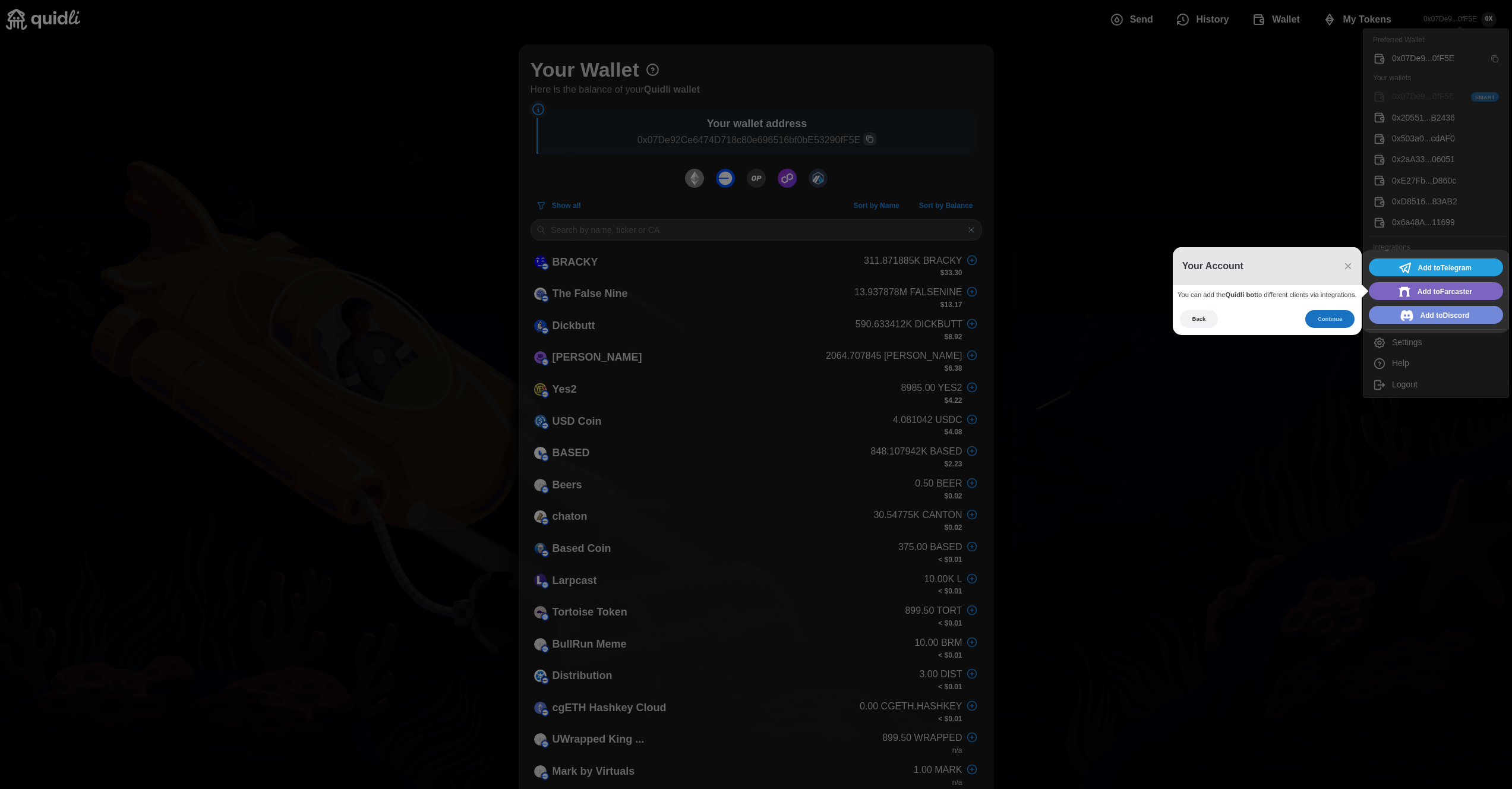
click at [1331, 317] on button "Continue" at bounding box center [1329, 319] width 49 height 19
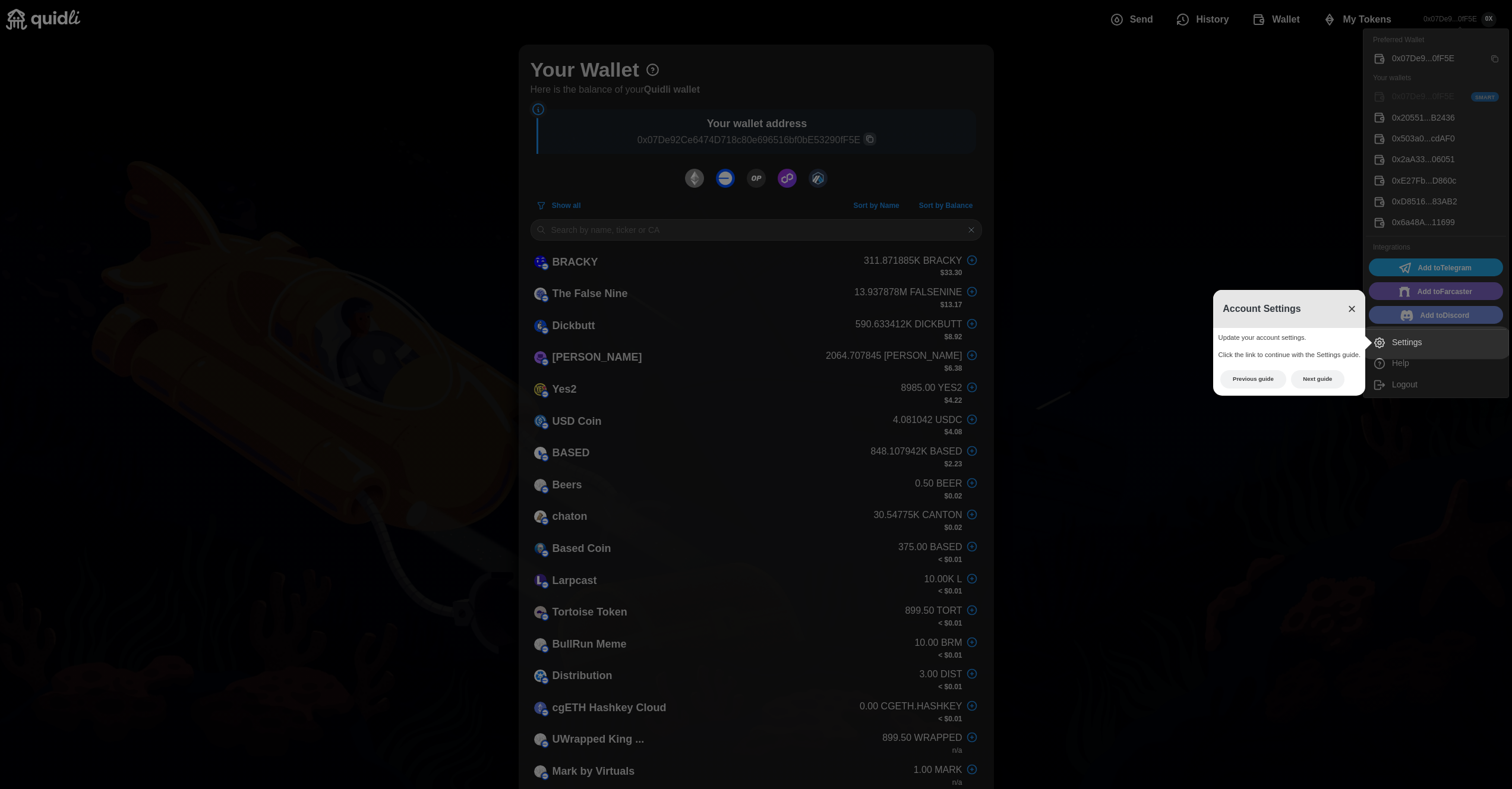
click at [1349, 309] on span "×" at bounding box center [1352, 308] width 8 height 16
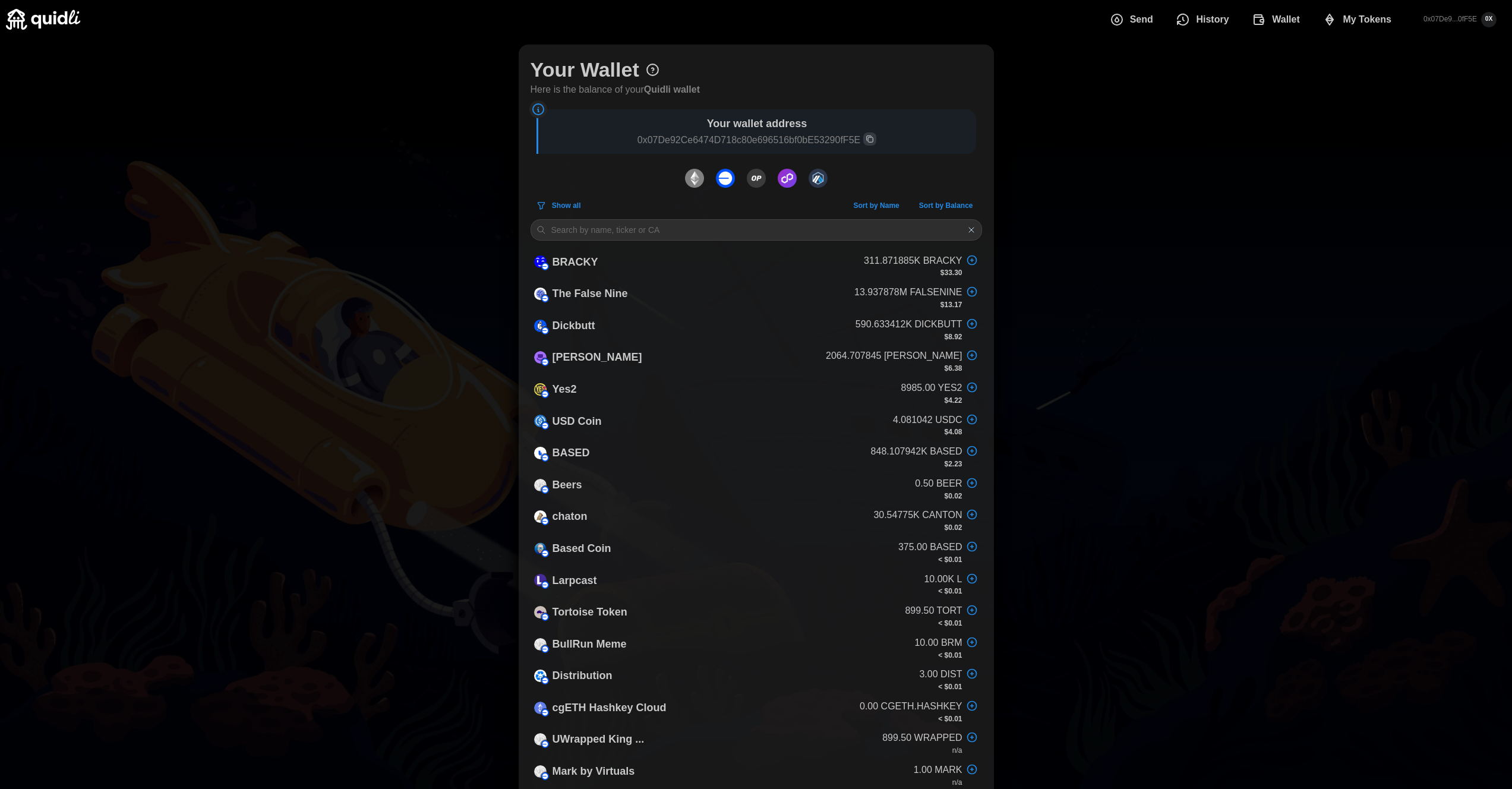
click at [656, 77] on div "Your Wallet" at bounding box center [595, 70] width 129 height 26
click at [656, 66] on icon at bounding box center [653, 70] width 11 height 11
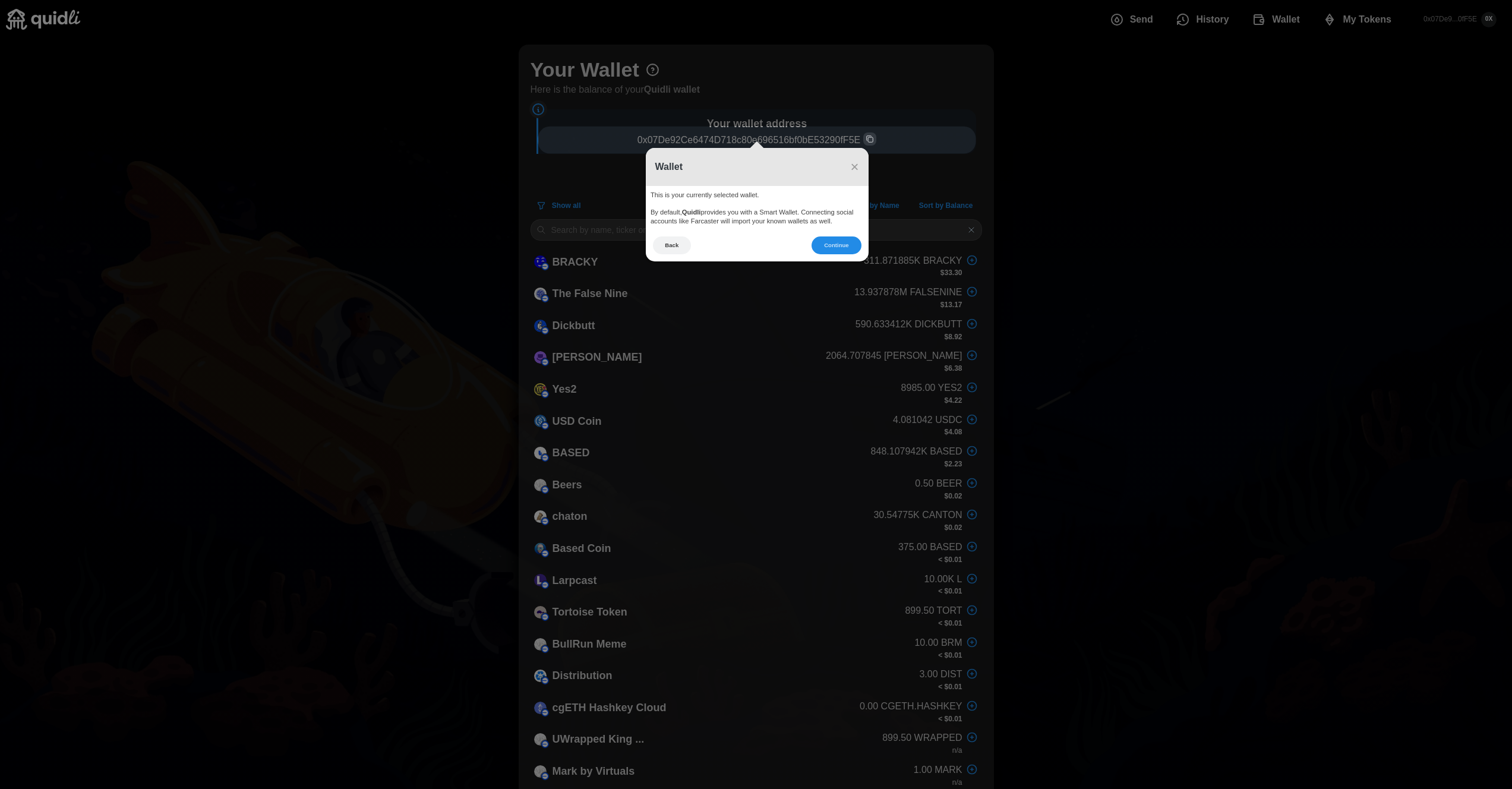
click at [947, 55] on icon at bounding box center [760, 394] width 1521 height 789
click at [854, 170] on span "×" at bounding box center [854, 166] width 8 height 16
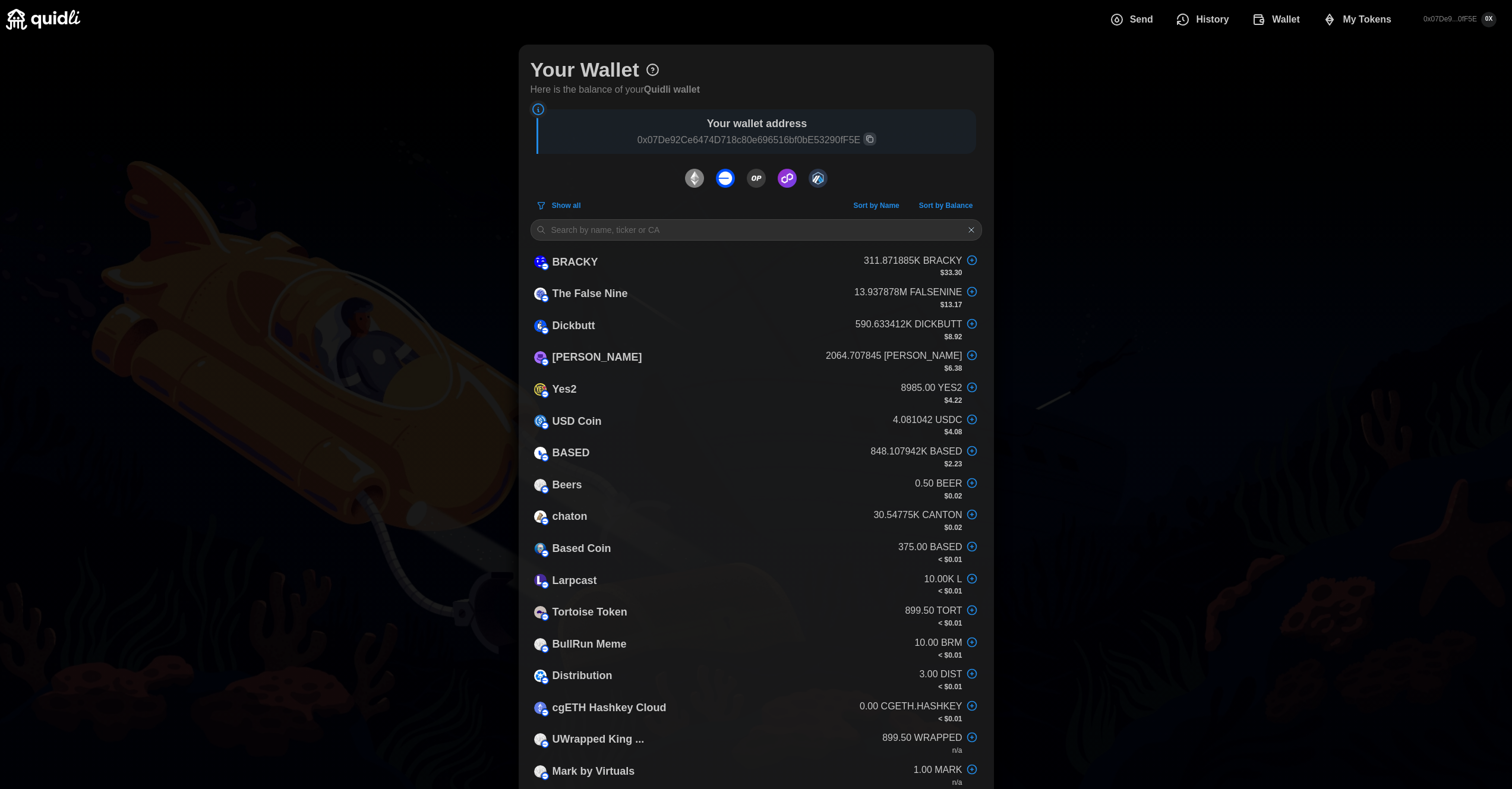
click at [73, 17] on img at bounding box center [43, 19] width 74 height 21
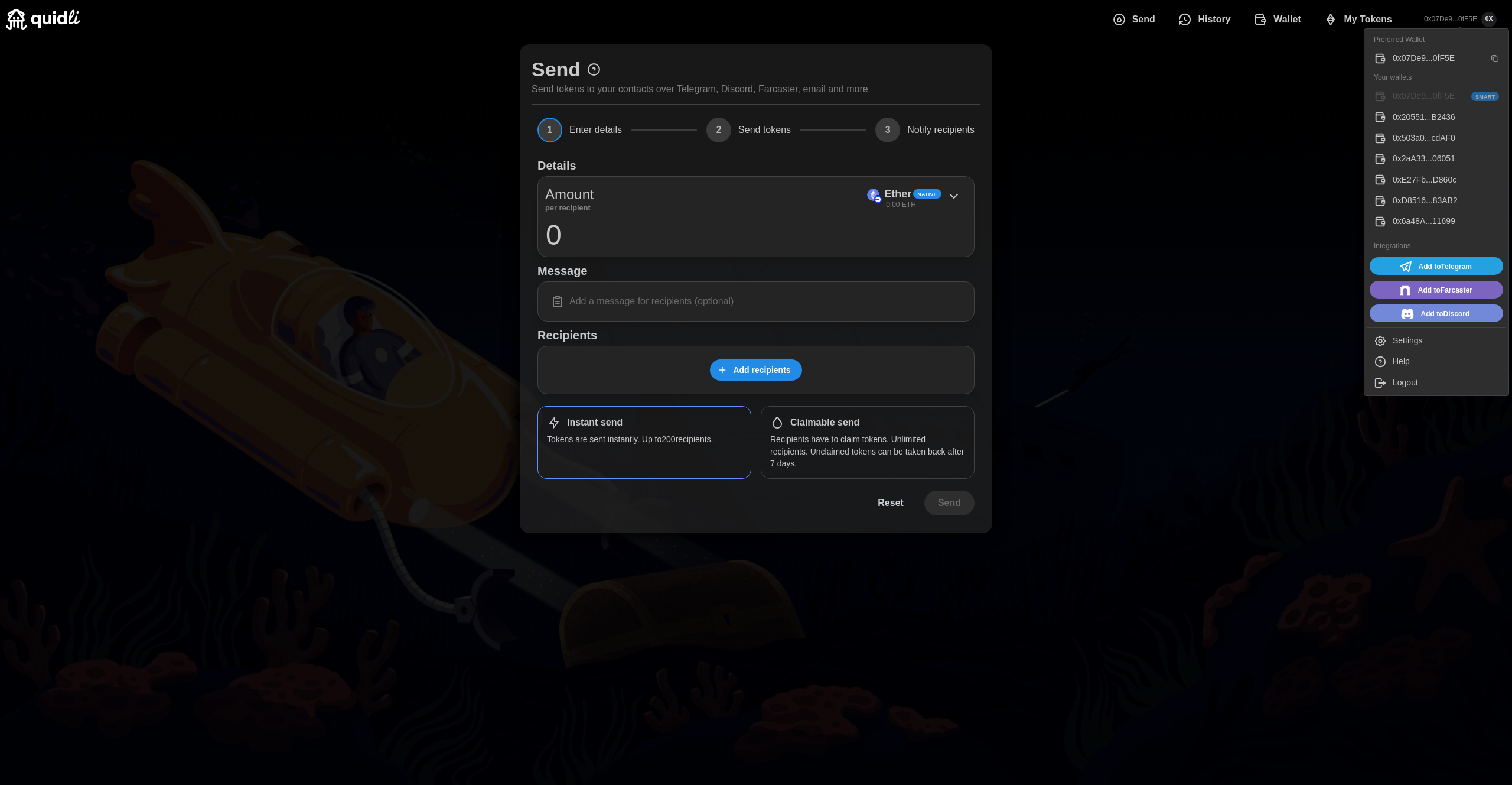
click at [1445, 23] on p "0x07De9...0fF5E" at bounding box center [1450, 19] width 53 height 10
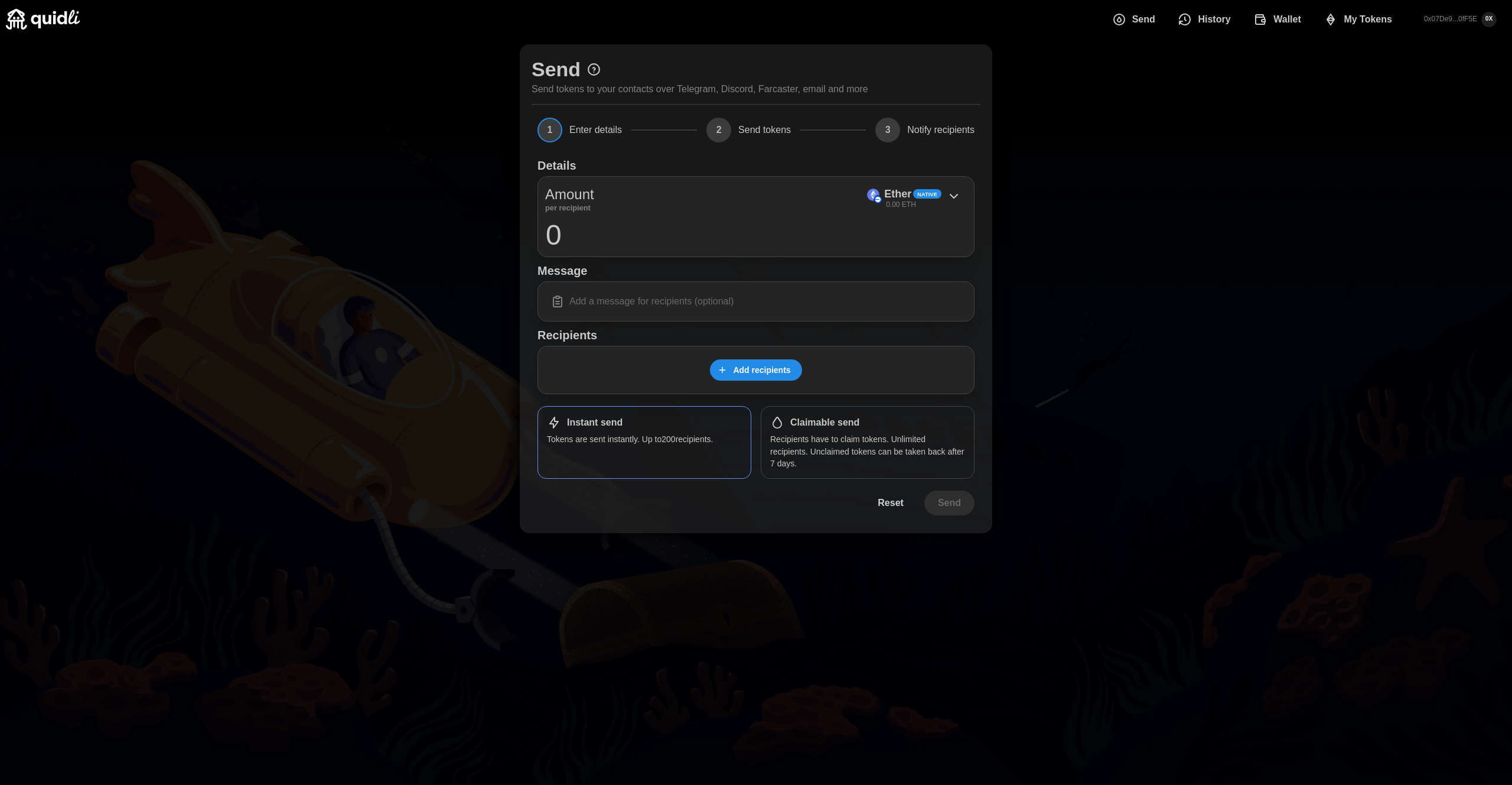
click at [48, 25] on img at bounding box center [43, 19] width 74 height 21
